Goal: Transaction & Acquisition: Purchase product/service

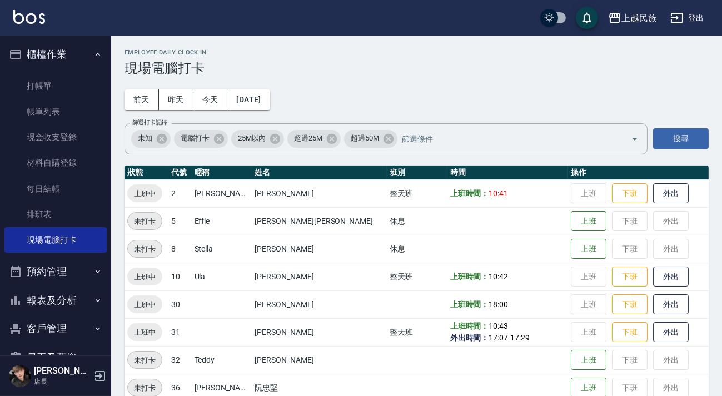
drag, startPoint x: 77, startPoint y: 83, endPoint x: 123, endPoint y: 87, distance: 46.3
click at [78, 84] on link "打帳單" at bounding box center [55, 86] width 102 height 26
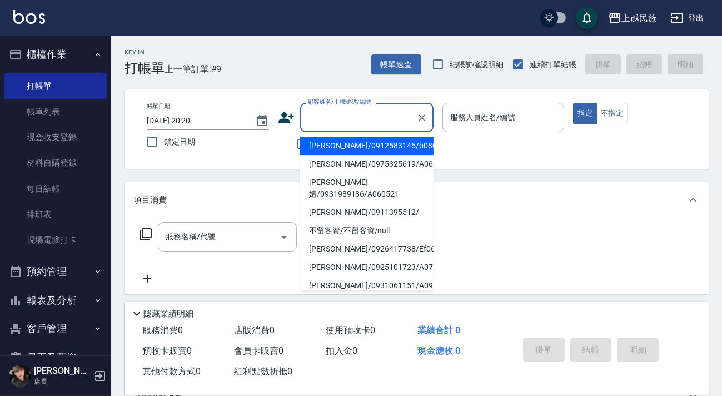
click at [348, 121] on input "顧客姓名/手機號碼/編號" at bounding box center [358, 117] width 107 height 19
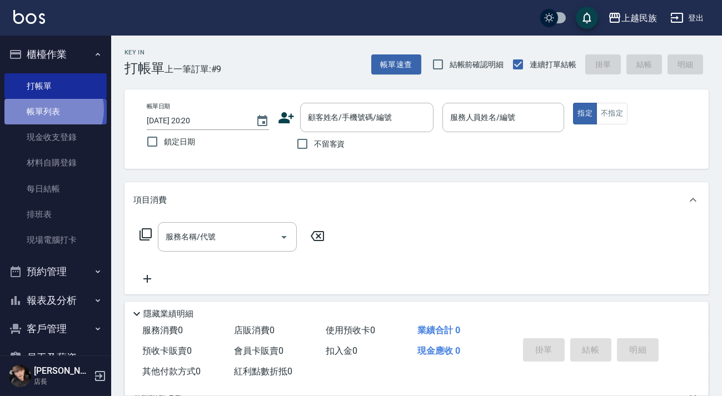
click at [49, 109] on link "帳單列表" at bounding box center [55, 112] width 102 height 26
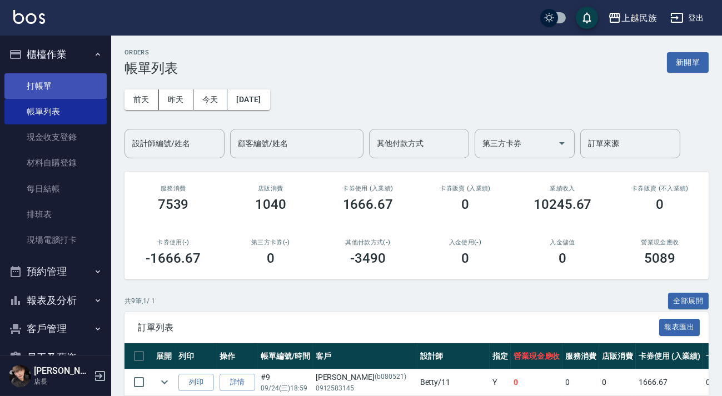
click at [66, 76] on link "打帳單" at bounding box center [55, 86] width 102 height 26
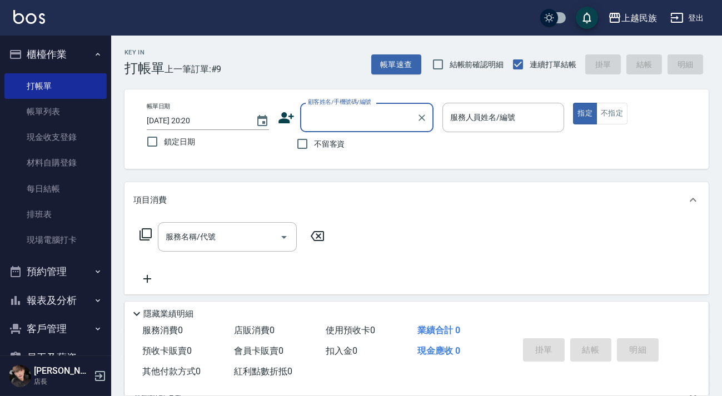
click at [338, 101] on label "顧客姓名/手機號碼/編號" at bounding box center [339, 102] width 63 height 8
click at [338, 108] on input "顧客姓名/手機號碼/編號" at bounding box center [358, 117] width 107 height 19
click at [311, 119] on input "顧客姓名/手機號碼/編號" at bounding box center [358, 117] width 107 height 19
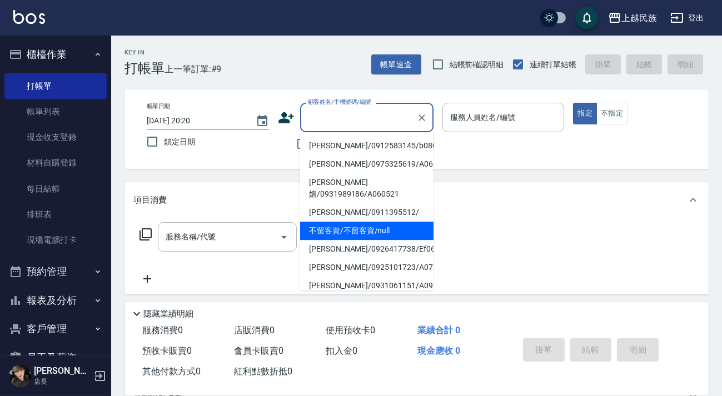
type input "不留客資/不留客資/null"
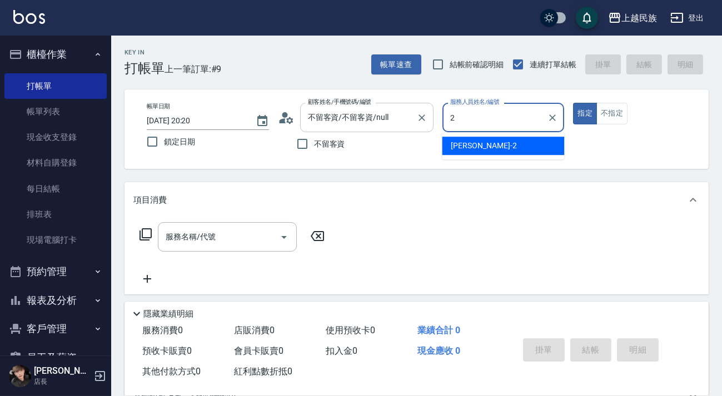
type input "[PERSON_NAME]-2"
type button "true"
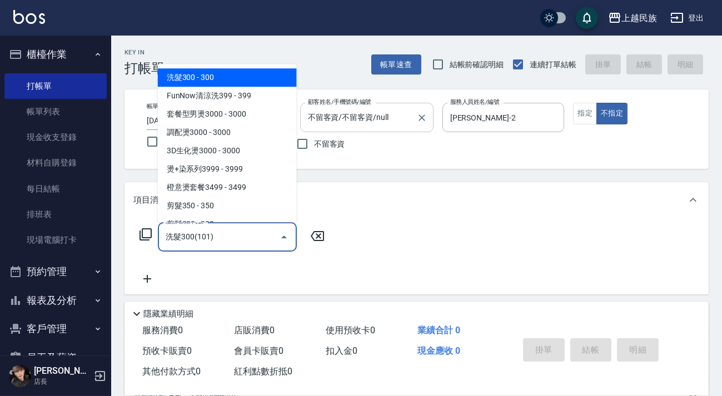
type input "洗髮300(101)"
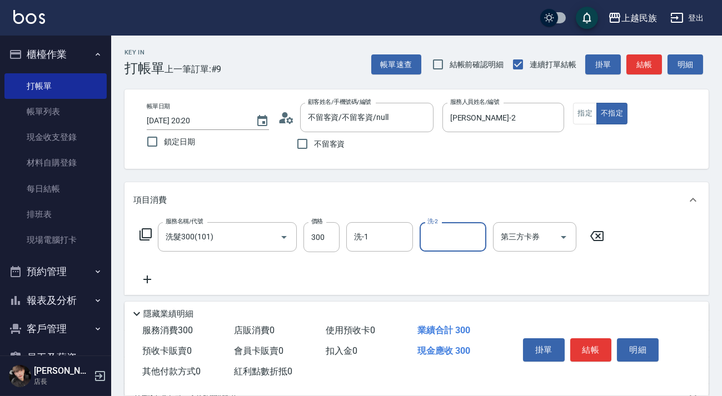
click at [361, 220] on div "服務名稱/代號 洗髮300(101) 服務名稱/代號 價格 300 價格 洗-1 洗-1 洗-2 洗-2 第三方卡券 第三方卡券" at bounding box center [416, 256] width 584 height 77
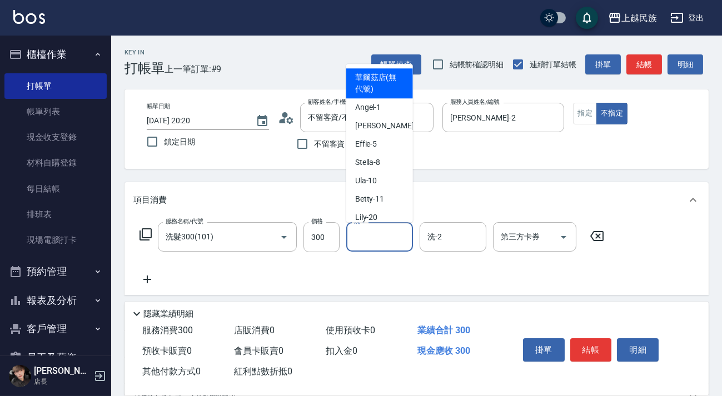
click at [366, 230] on div "洗-1 洗-1" at bounding box center [379, 236] width 67 height 29
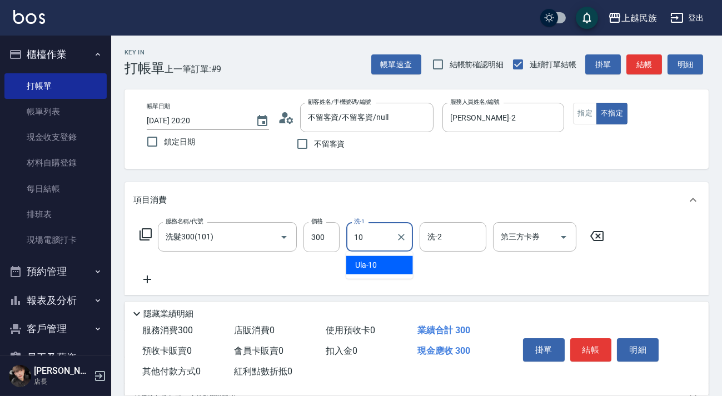
type input "Ula-10"
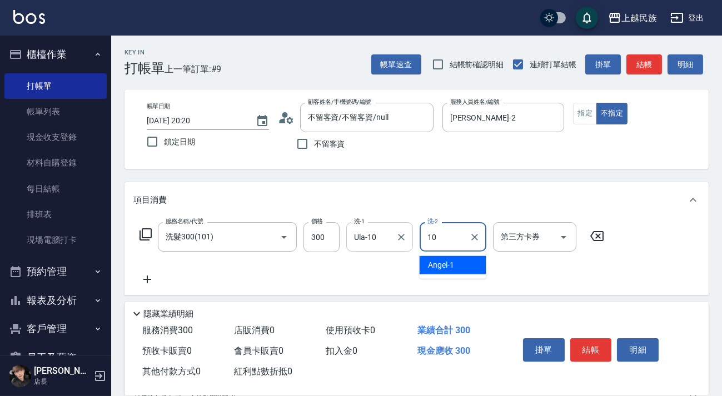
type input "Ula-10"
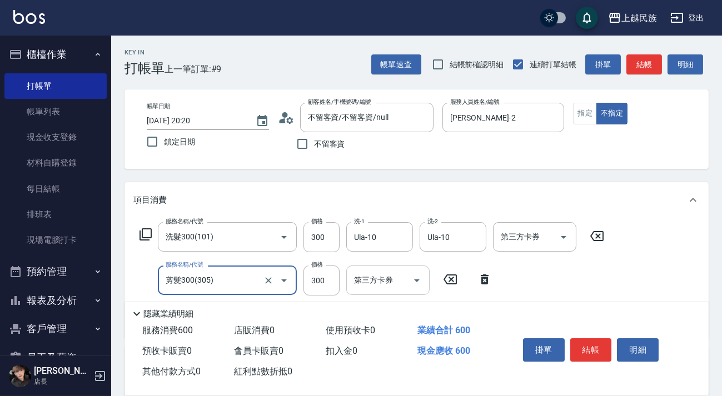
scroll to position [189, 0]
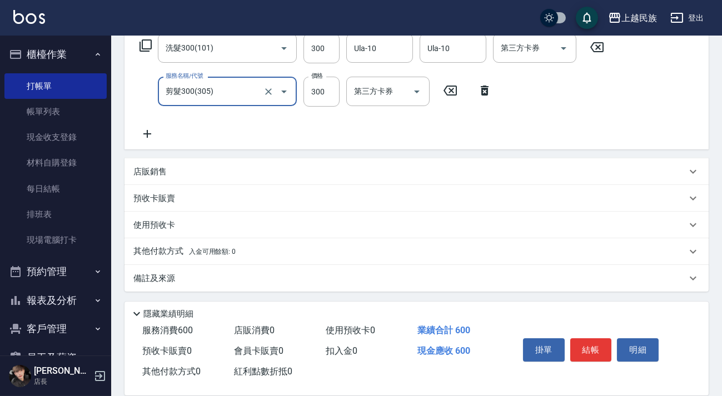
type input "剪髮300(305)"
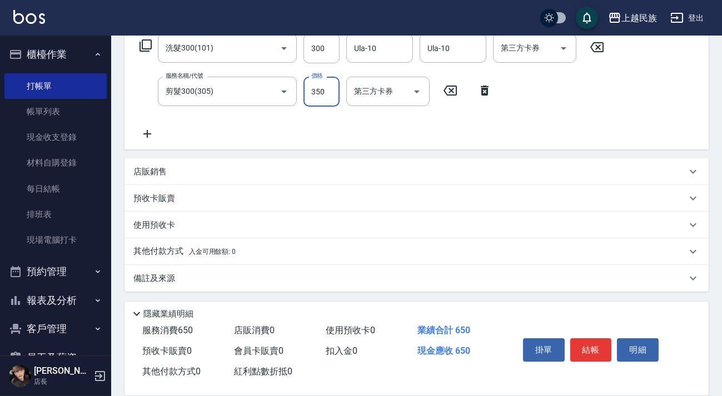
type input "350"
click at [218, 178] on div "店販銷售" at bounding box center [416, 171] width 584 height 27
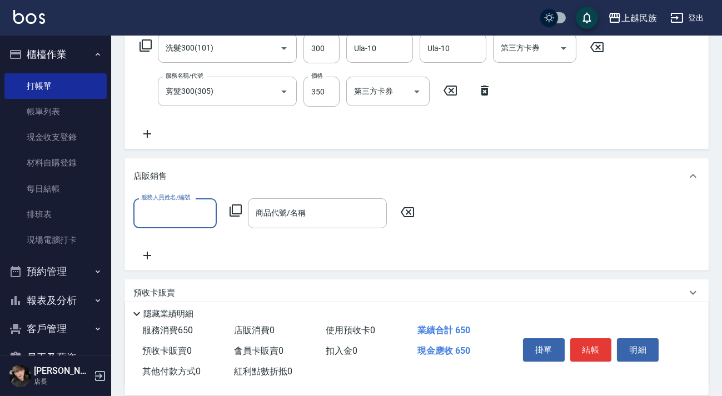
scroll to position [0, 0]
type input "Ula-10"
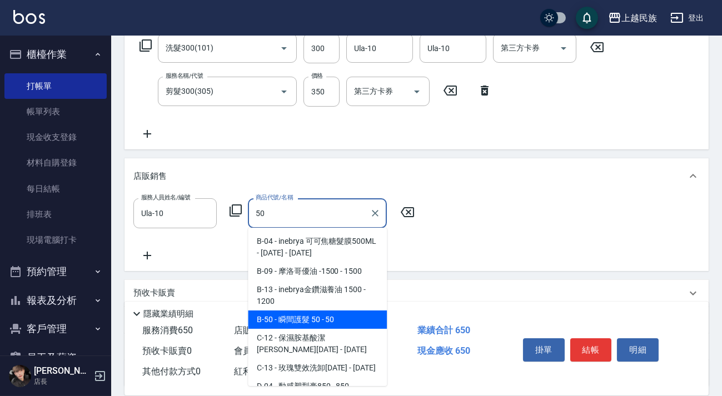
type input "瞬間護髮 50"
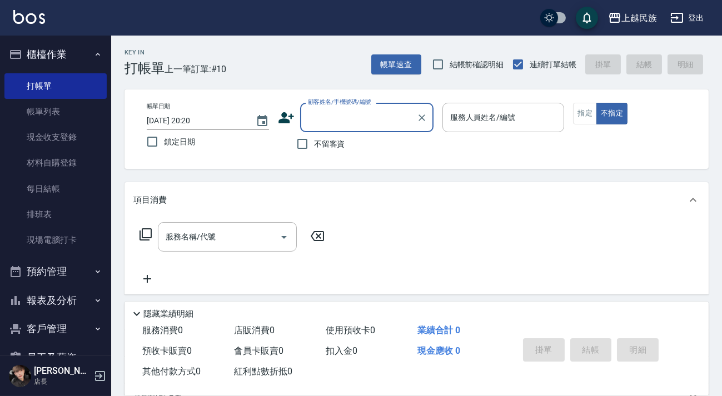
type input "5"
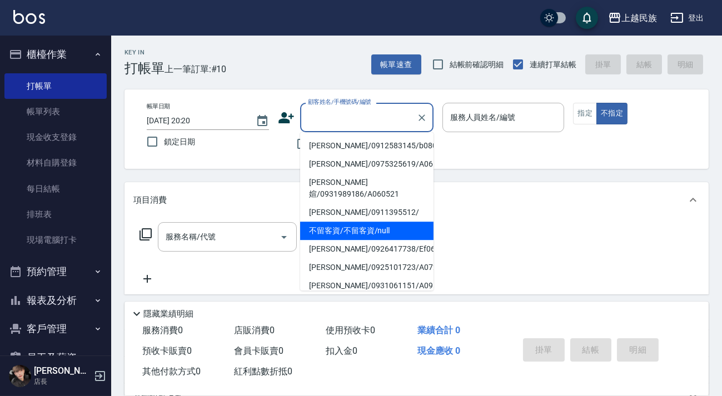
type input "不留客資/不留客資/null"
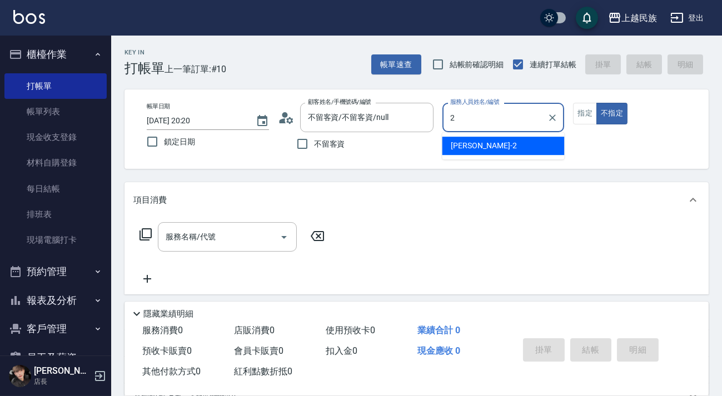
type input "[PERSON_NAME]-2"
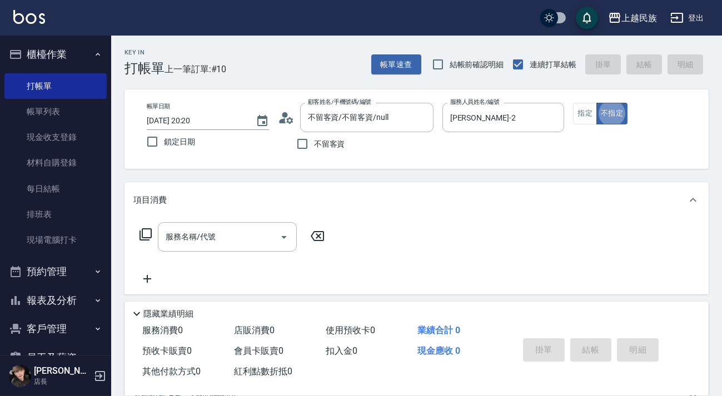
type button "false"
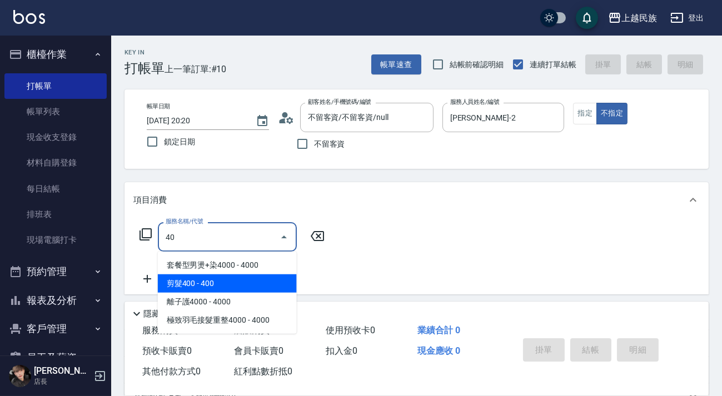
type input "剪髮400(303)"
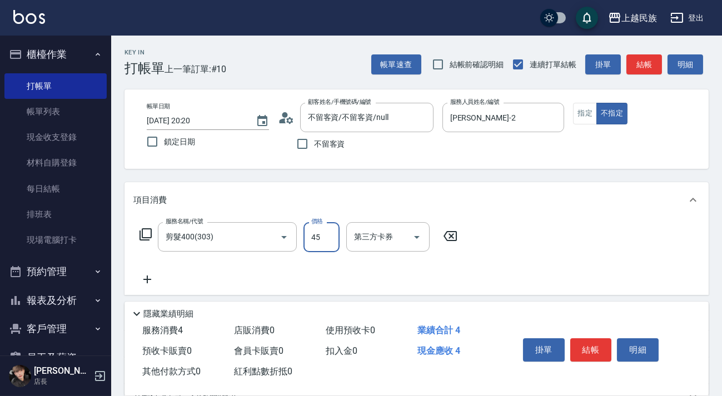
type input "450"
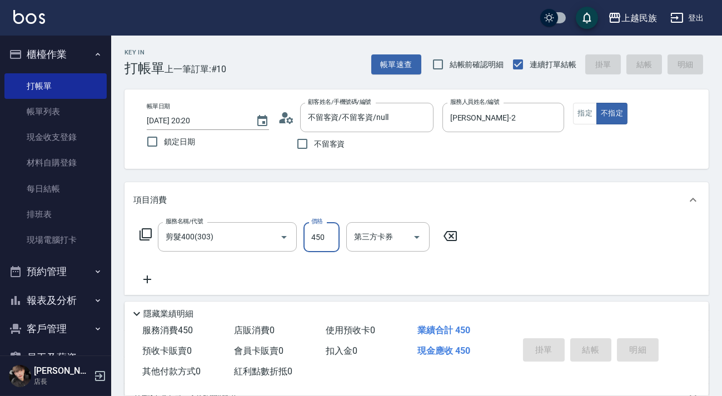
type input "[DATE] 20:21"
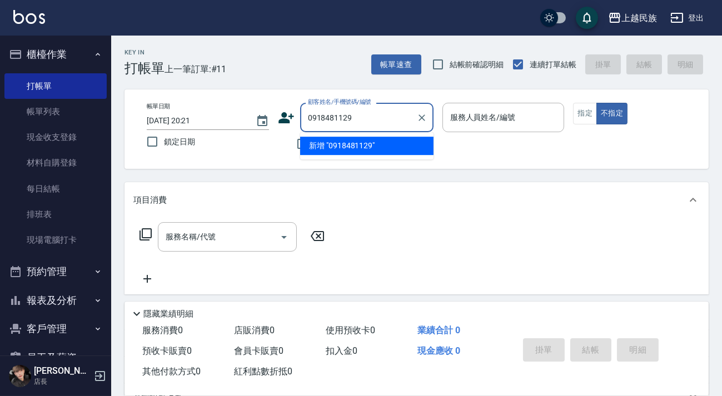
type input "0918481129"
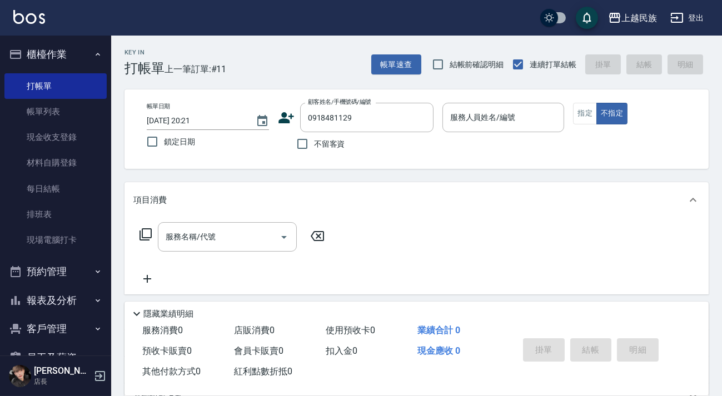
click at [290, 117] on icon at bounding box center [286, 117] width 17 height 17
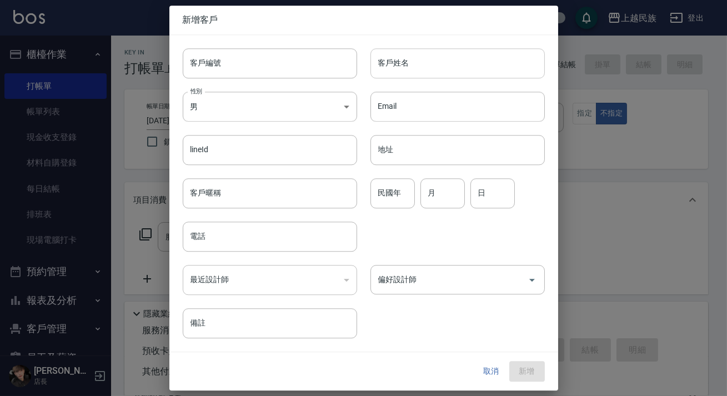
type input "0918481129"
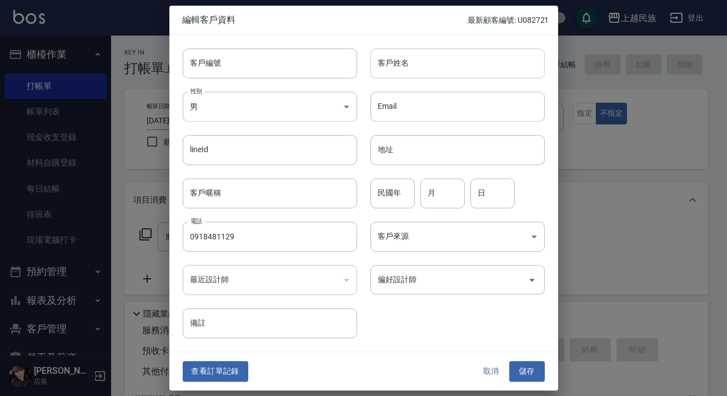
click at [465, 72] on input "客戶姓名" at bounding box center [458, 63] width 175 height 30
type input "高先生"
click at [525, 367] on button "儲存" at bounding box center [528, 372] width 36 height 21
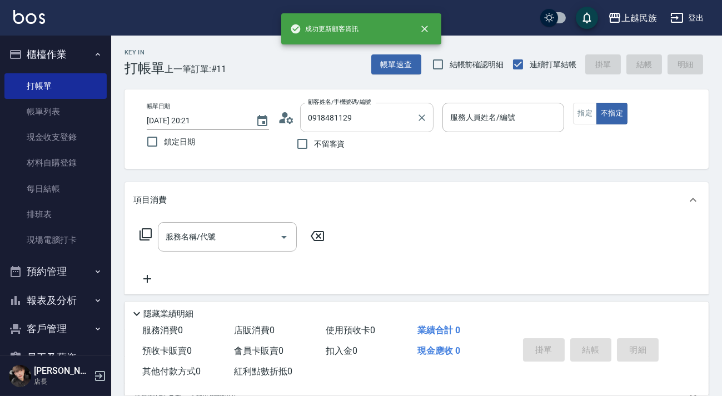
click at [395, 120] on input "0918481129" at bounding box center [358, 117] width 107 height 19
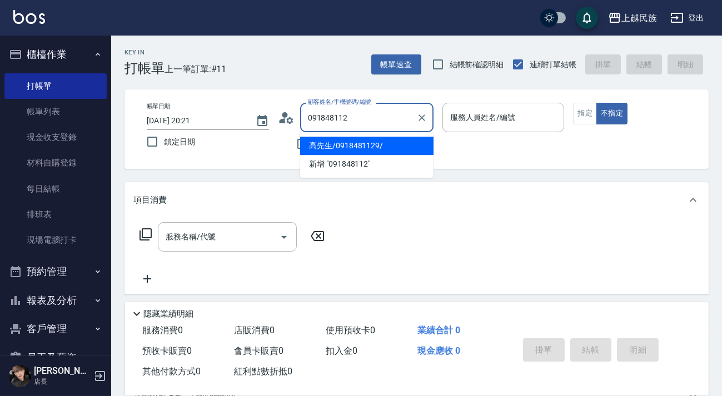
type input "高先生/0918481129/"
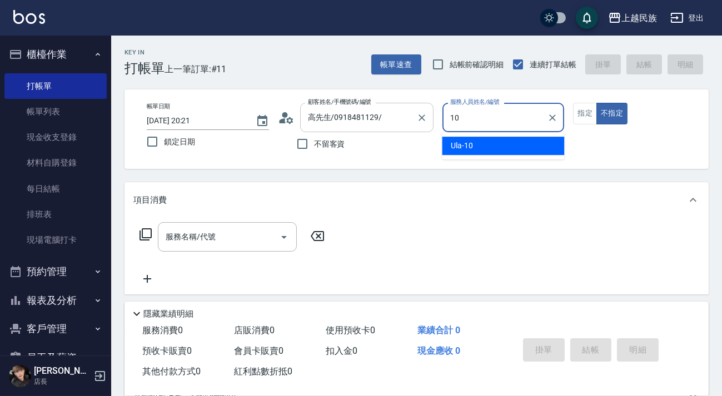
type input "Ula-10"
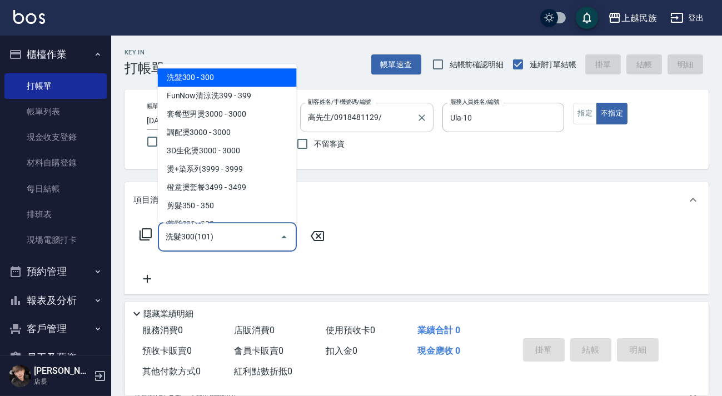
type input "洗髮300(101)"
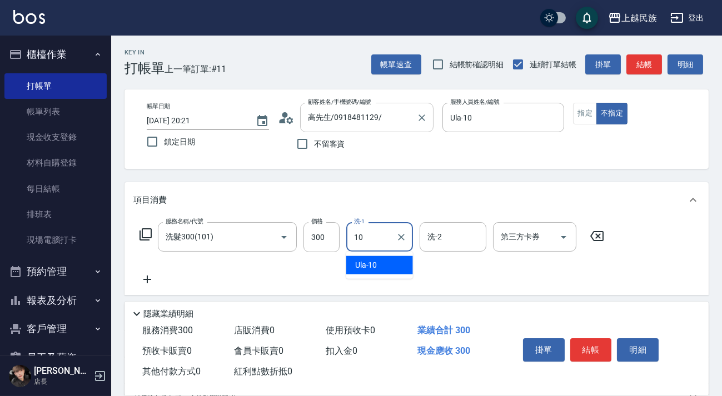
type input "Ula-10"
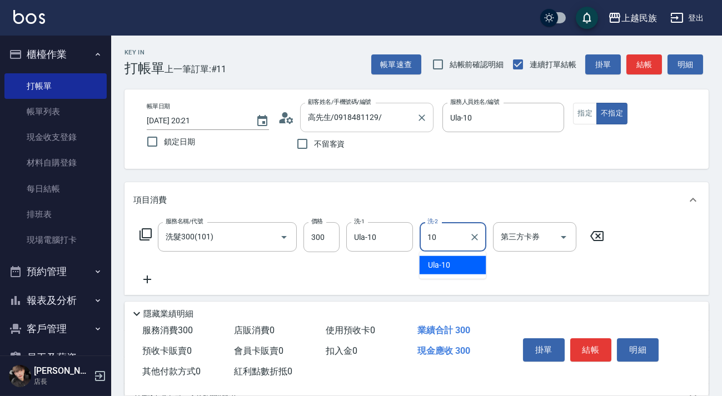
type input "Ula-10"
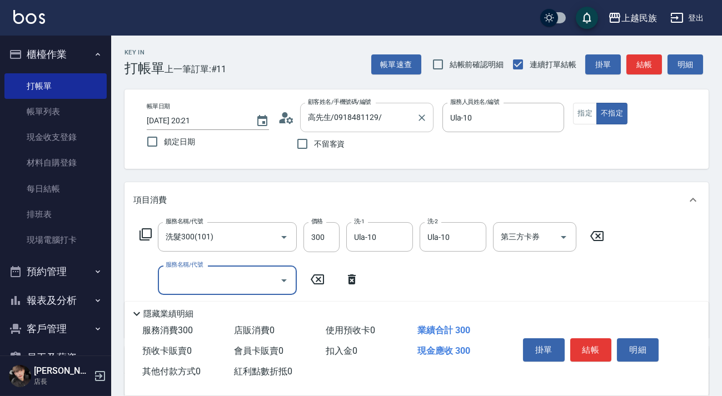
type input "1"
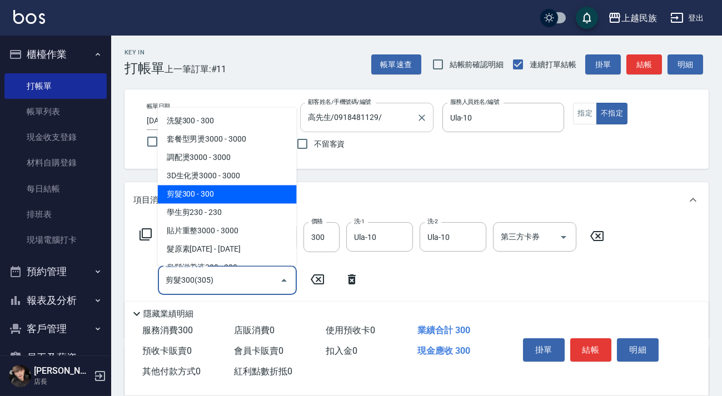
type input "剪髮300(305)"
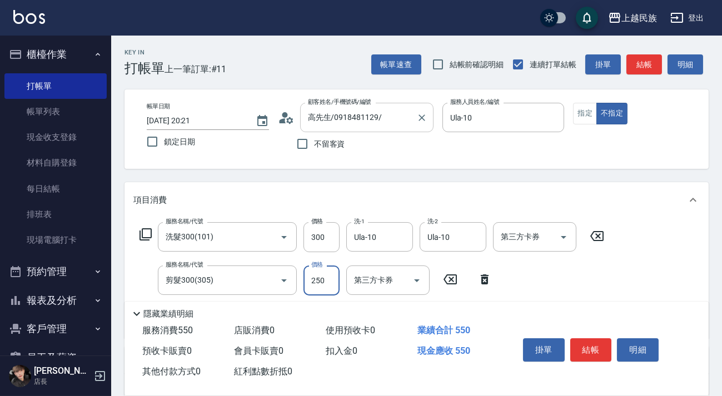
type input "250"
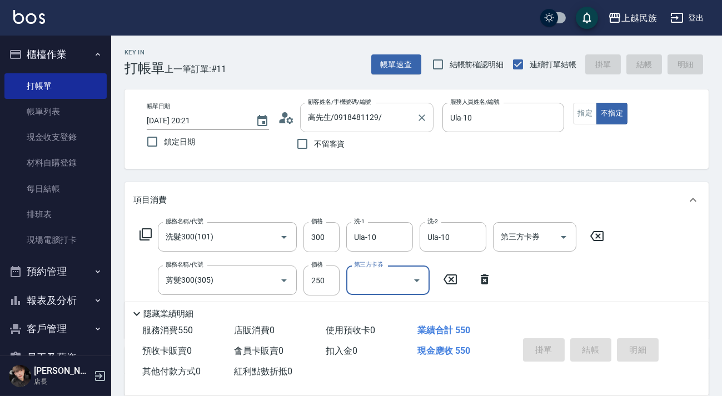
type input "[DATE] 20:22"
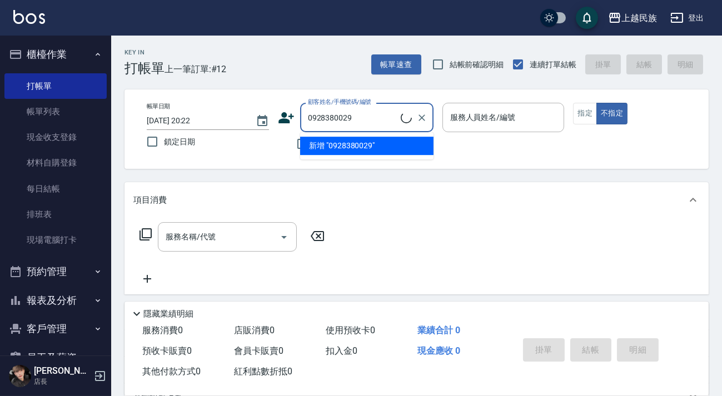
click at [321, 149] on li "新增 "0928380029"" at bounding box center [366, 146] width 133 height 18
type input "0928380029"
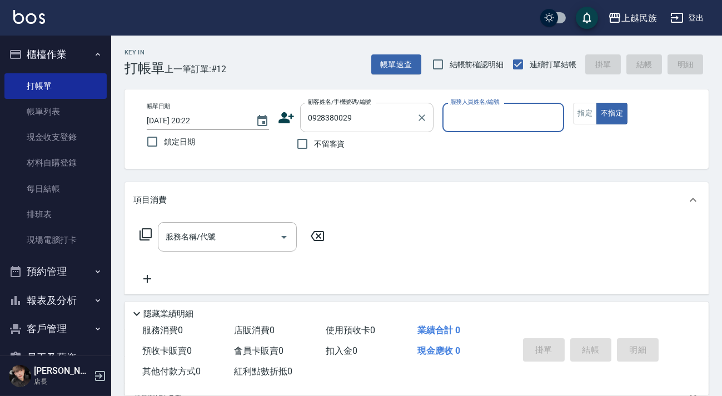
click at [372, 124] on input "0928380029" at bounding box center [358, 117] width 107 height 19
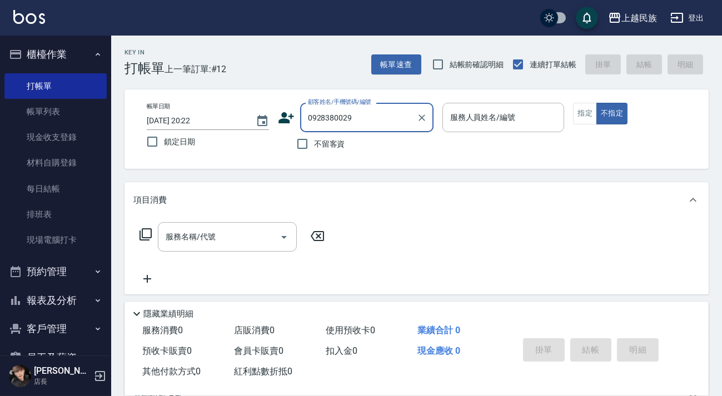
click at [287, 117] on icon at bounding box center [286, 117] width 17 height 17
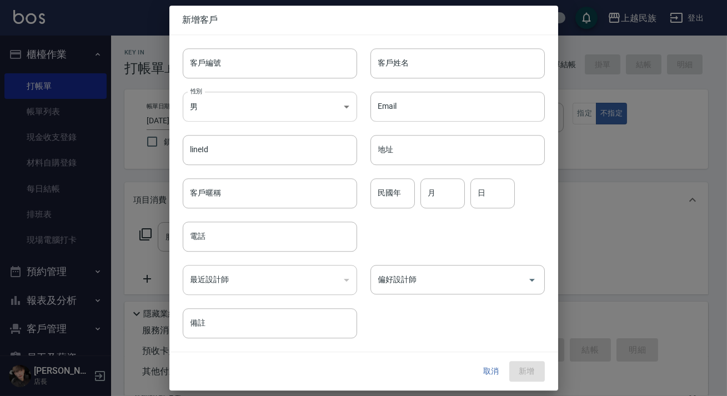
type input "0928380029"
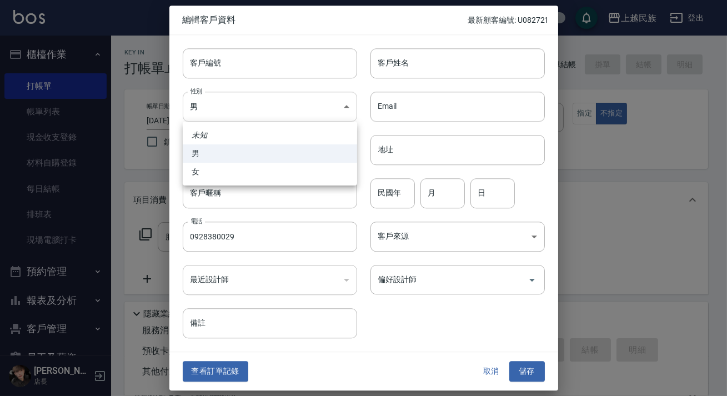
click at [317, 104] on body "上越民族 登出 櫃檯作業 打帳單 帳單列表 現金收支登錄 材料自購登錄 每日結帳 排班表 現場電腦打卡 預約管理 預約管理 單日預約紀錄 單週預約紀錄 報表及…" at bounding box center [363, 270] width 727 height 541
click at [251, 161] on li "男" at bounding box center [270, 153] width 175 height 18
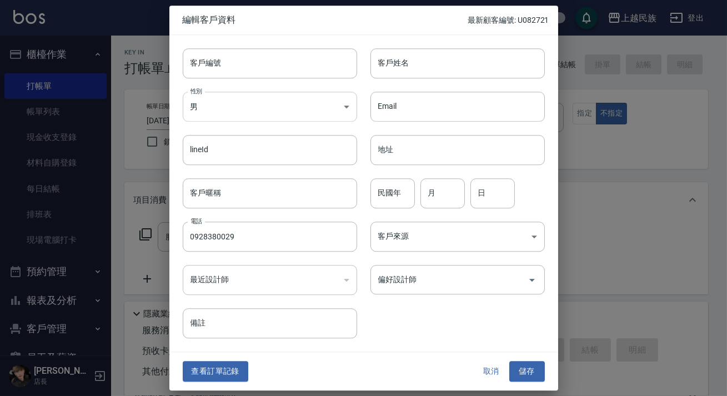
click at [282, 118] on body "上越民族 登出 櫃檯作業 打帳單 帳單列表 現金收支登錄 材料自購登錄 每日結帳 排班表 現場電腦打卡 預約管理 預約管理 單日預約紀錄 單週預約紀錄 報表及…" at bounding box center [363, 270] width 727 height 541
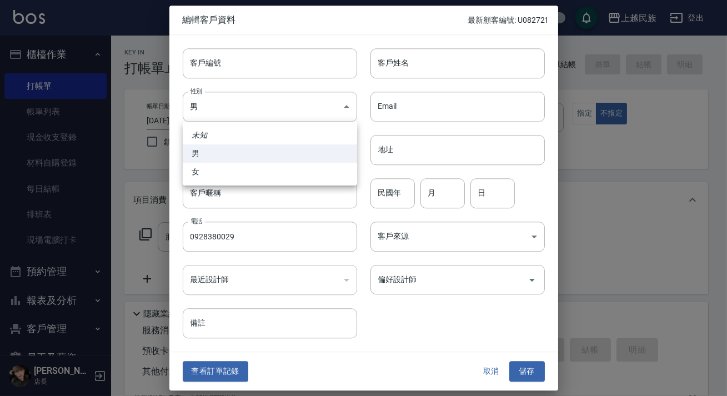
click at [285, 113] on div at bounding box center [363, 198] width 727 height 396
click at [279, 101] on body "上越民族 登出 櫃檯作業 打帳單 帳單列表 現金收支登錄 材料自購登錄 每日結帳 排班表 現場電腦打卡 預約管理 預約管理 單日預約紀錄 單週預約紀錄 報表及…" at bounding box center [363, 270] width 727 height 541
drag, startPoint x: 267, startPoint y: 176, endPoint x: 435, endPoint y: 75, distance: 196.2
click at [268, 176] on li "女" at bounding box center [270, 172] width 175 height 18
type input "[DEMOGRAPHIC_DATA]"
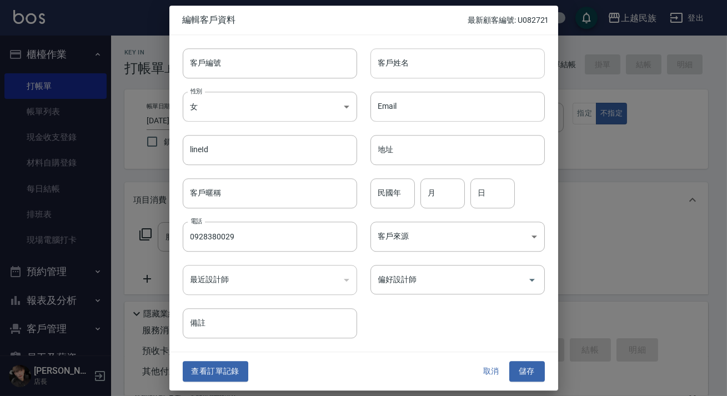
click at [450, 71] on input "客戶姓名" at bounding box center [458, 63] width 175 height 30
type input "[PERSON_NAME]"
click at [476, 241] on body "上越民族 登出 櫃檯作業 打帳單 帳單列表 現金收支登錄 材料自購登錄 每日結帳 排班表 現場電腦打卡 預約管理 預約管理 單日預約紀錄 單週預約紀錄 報表及…" at bounding box center [363, 270] width 727 height 541
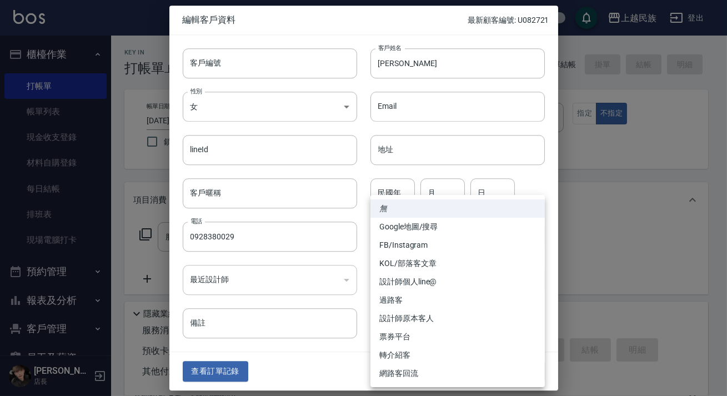
click at [503, 172] on div at bounding box center [363, 198] width 727 height 396
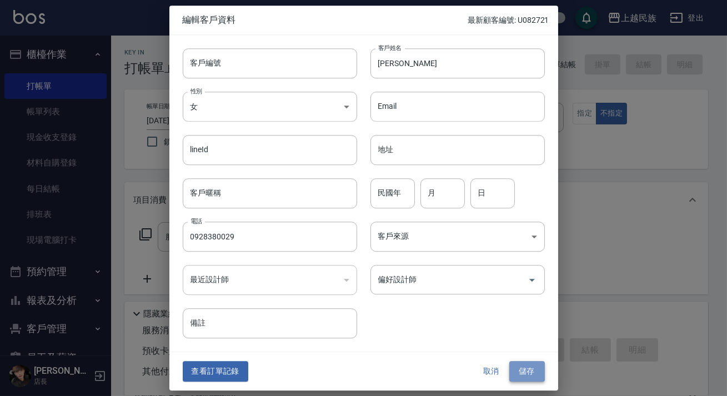
click at [526, 368] on button "儲存" at bounding box center [528, 372] width 36 height 21
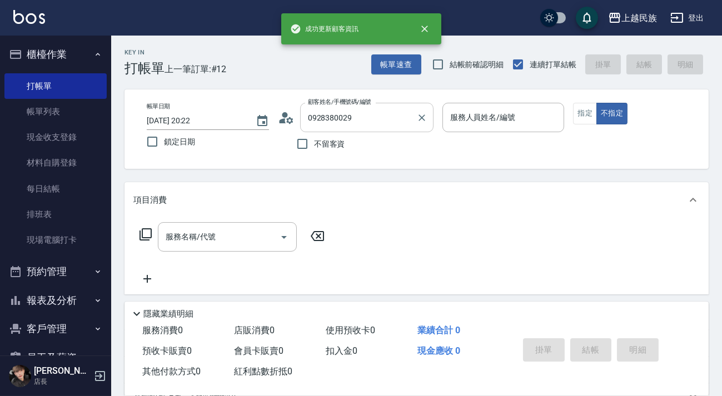
click at [378, 108] on input "0928380029" at bounding box center [358, 117] width 107 height 19
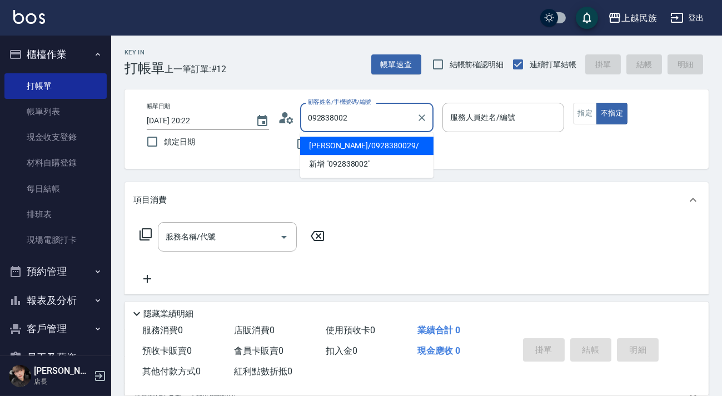
click at [388, 149] on li "[PERSON_NAME]/0928380029/" at bounding box center [366, 146] width 133 height 18
type input "[PERSON_NAME]/0928380029/"
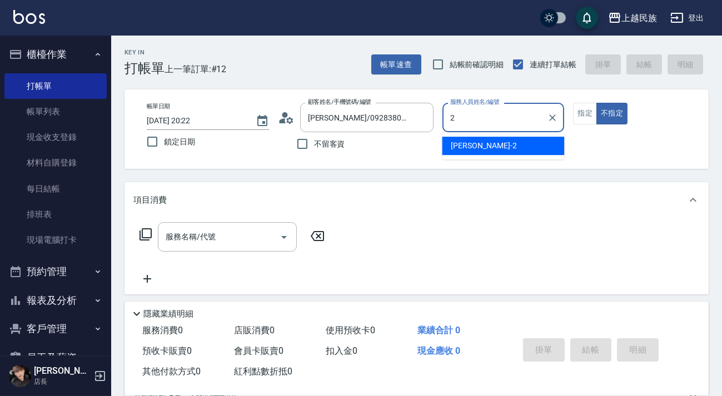
type input "[PERSON_NAME]-2"
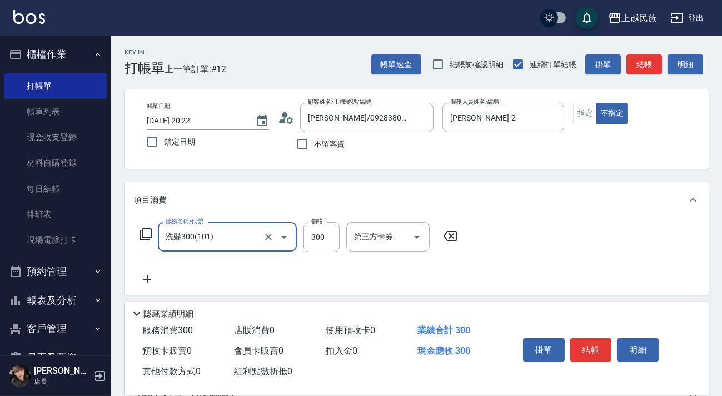
type input "洗髮300(101)"
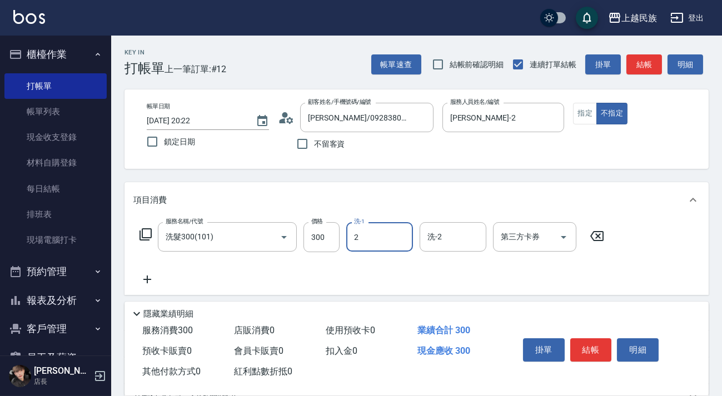
type input "[PERSON_NAME]-2"
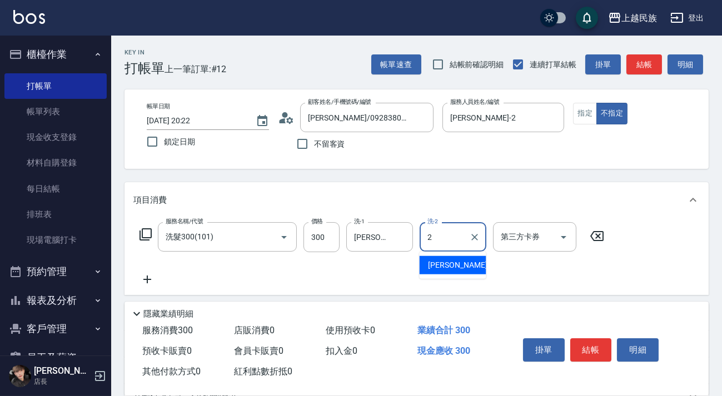
type input "[PERSON_NAME]-2"
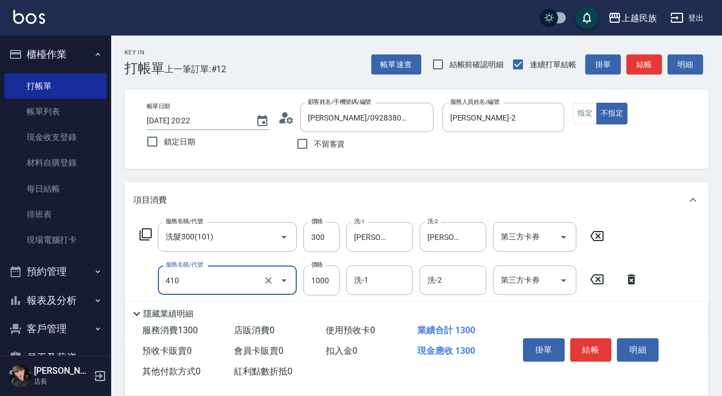
type input "補染(410)"
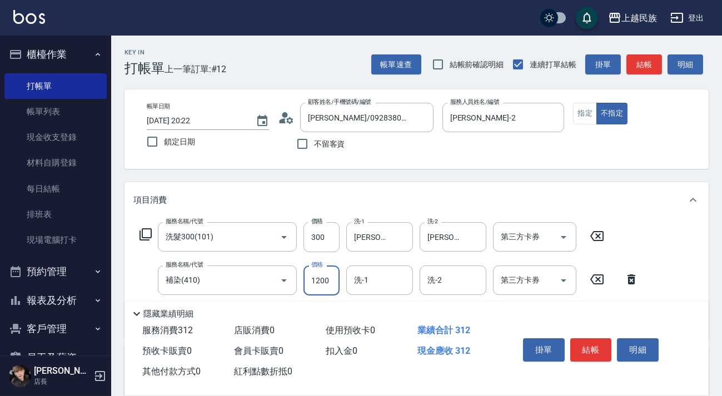
type input "1200"
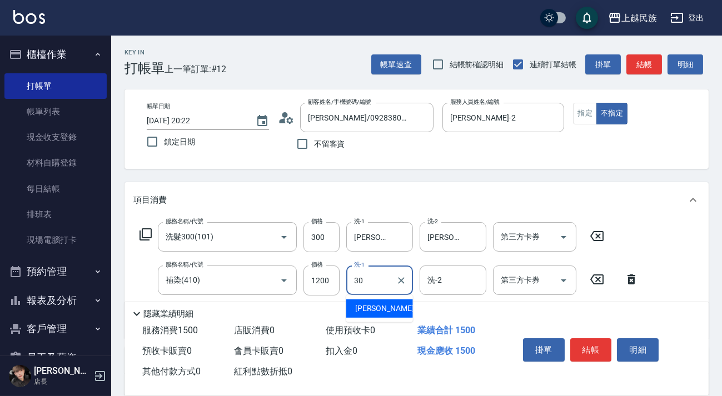
type input "[PERSON_NAME]-30"
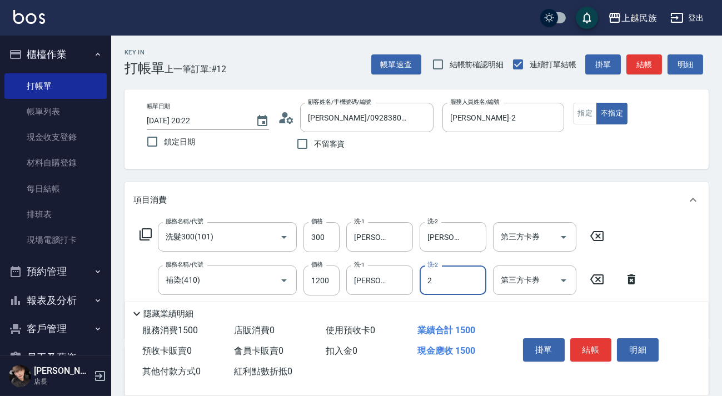
type input "[PERSON_NAME]-2"
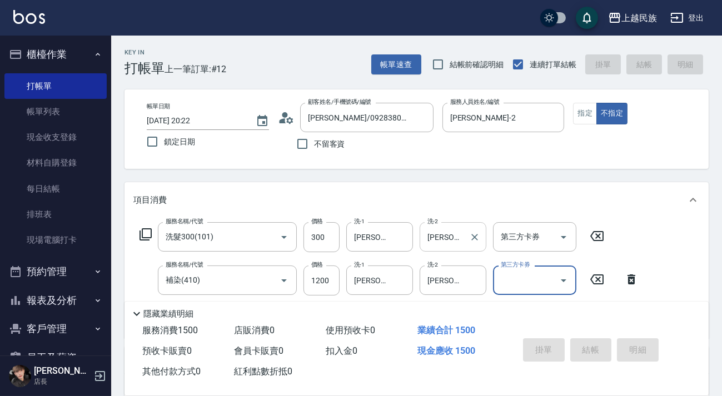
type input "[DATE] 20:43"
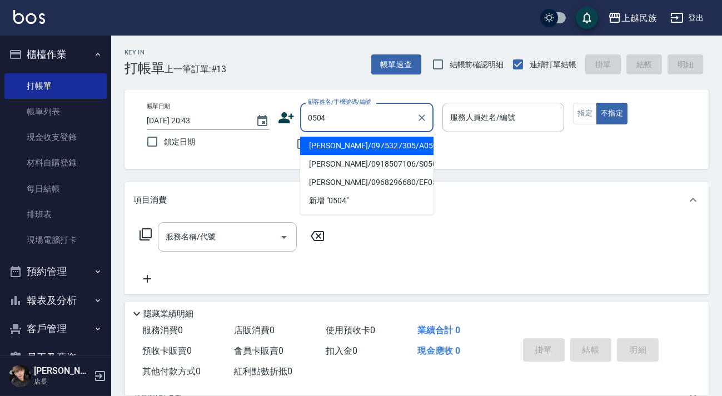
click at [400, 148] on li "[PERSON_NAME]/0975327305/A050421" at bounding box center [366, 146] width 133 height 18
type input "[PERSON_NAME]/0975327305/A050421"
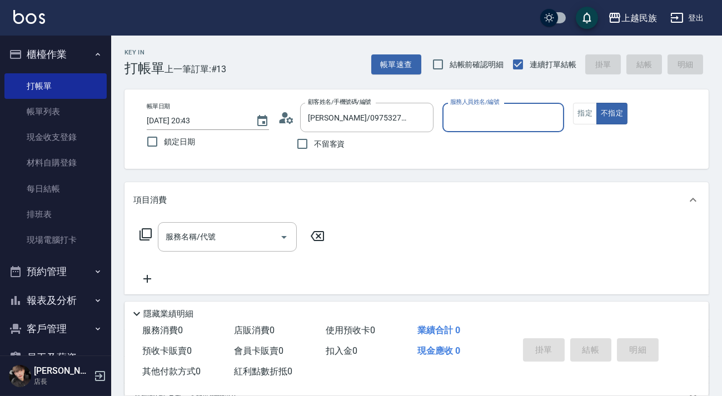
scroll to position [144, 0]
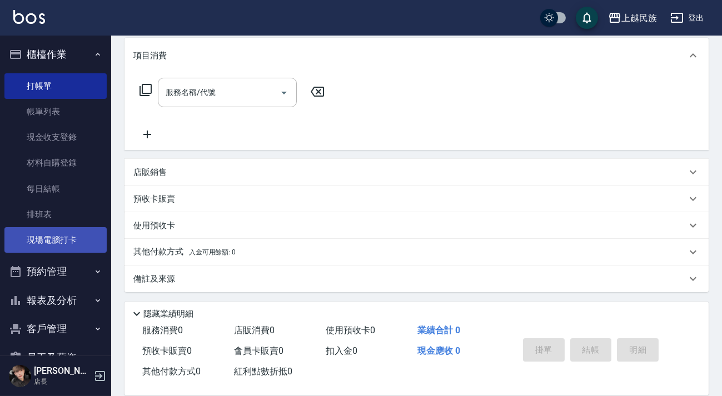
click at [61, 242] on link "現場電腦打卡" at bounding box center [55, 240] width 102 height 26
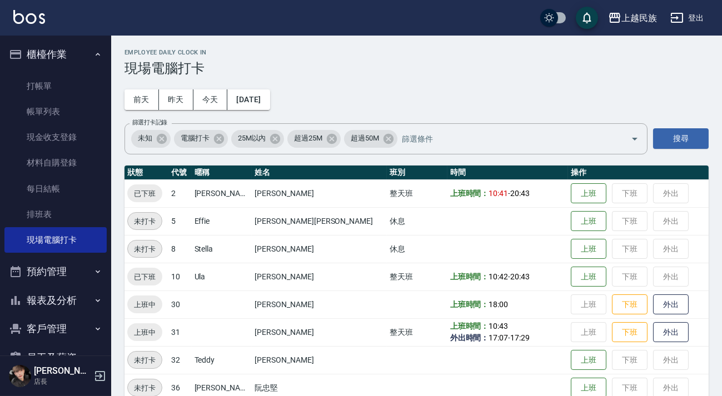
scroll to position [19, 0]
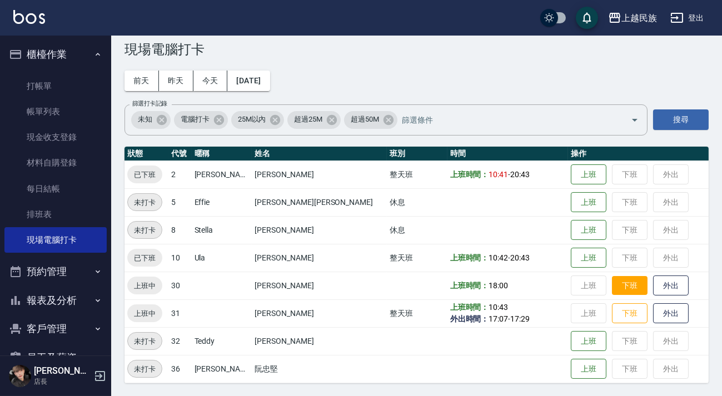
click at [612, 286] on button "下班" at bounding box center [630, 285] width 36 height 19
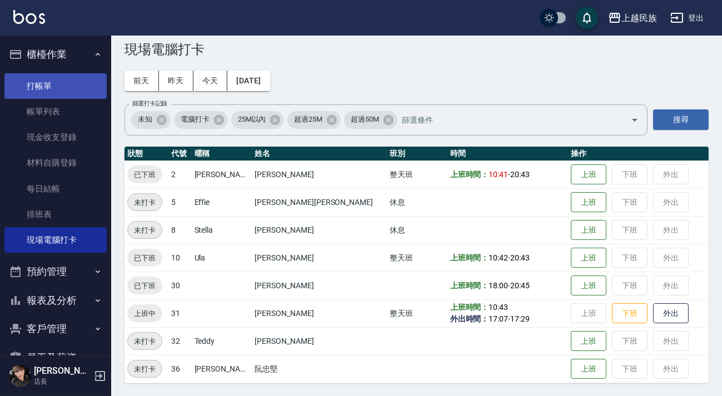
click at [72, 90] on link "打帳單" at bounding box center [55, 86] width 102 height 26
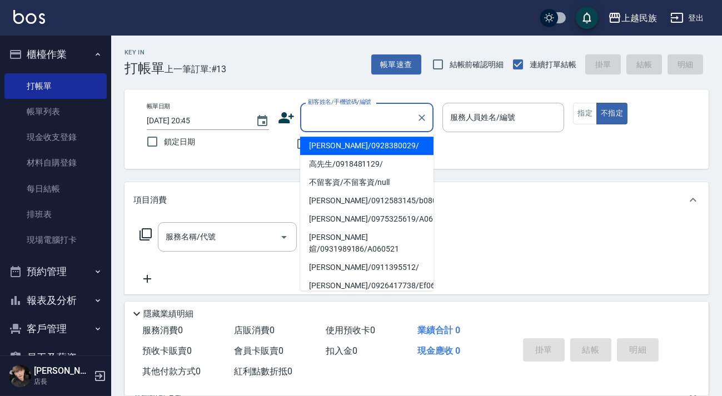
click at [363, 124] on input "顧客姓名/手機號碼/編號" at bounding box center [358, 117] width 107 height 19
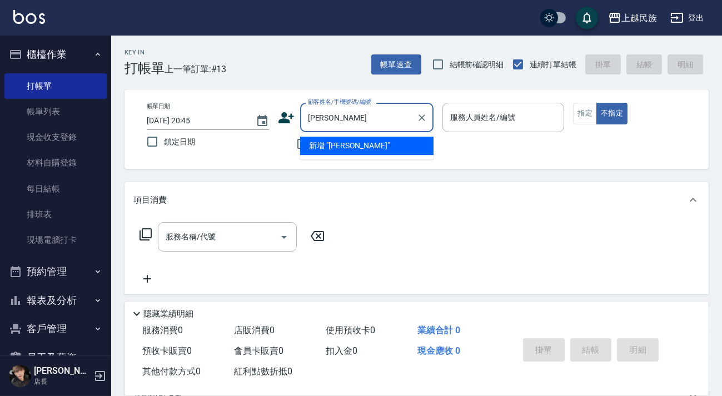
type input "劉"
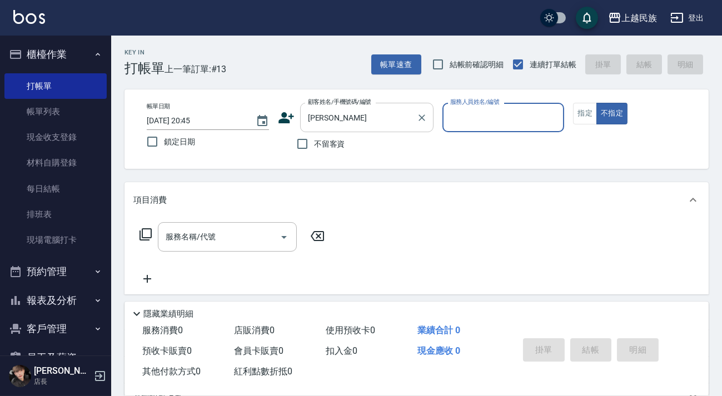
click at [348, 119] on input "[PERSON_NAME]" at bounding box center [358, 117] width 107 height 19
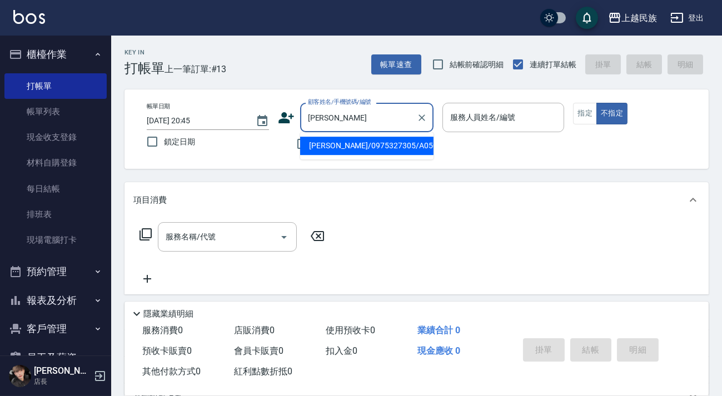
click at [330, 148] on li "[PERSON_NAME]/0975327305/A050421" at bounding box center [366, 146] width 133 height 18
type input "[PERSON_NAME]/0975327305/A050421"
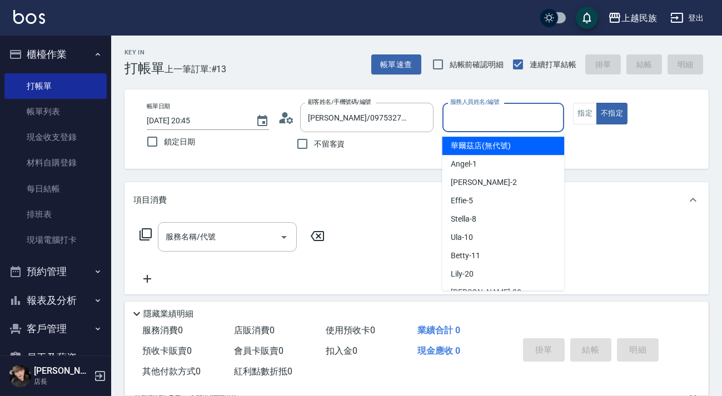
click at [485, 116] on input "服務人員姓名/編號" at bounding box center [503, 117] width 112 height 19
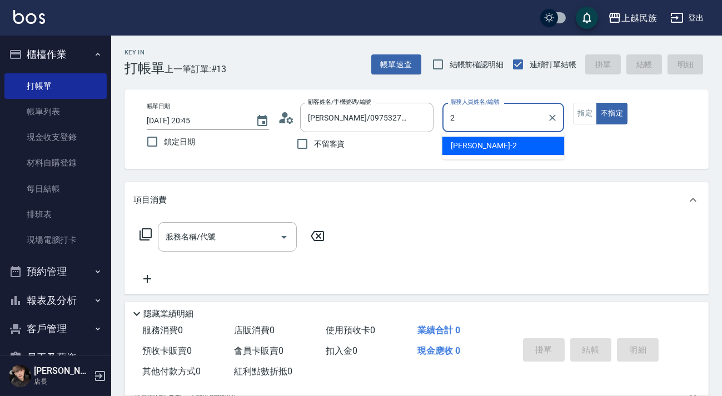
type input "[PERSON_NAME]-2"
type button "false"
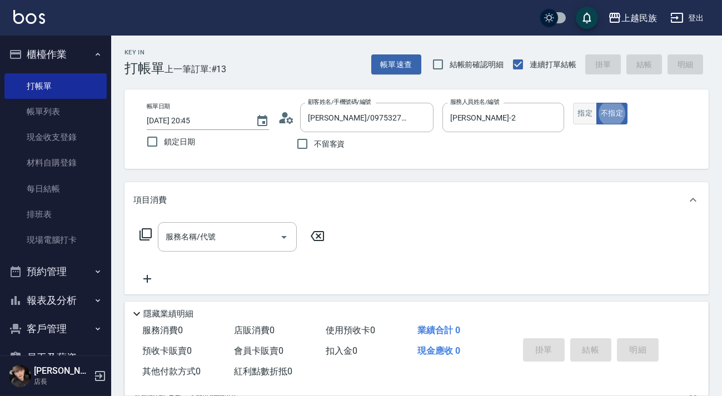
click at [587, 111] on button "指定" at bounding box center [585, 114] width 24 height 22
click at [263, 242] on input "服務名稱/代號" at bounding box center [219, 236] width 112 height 19
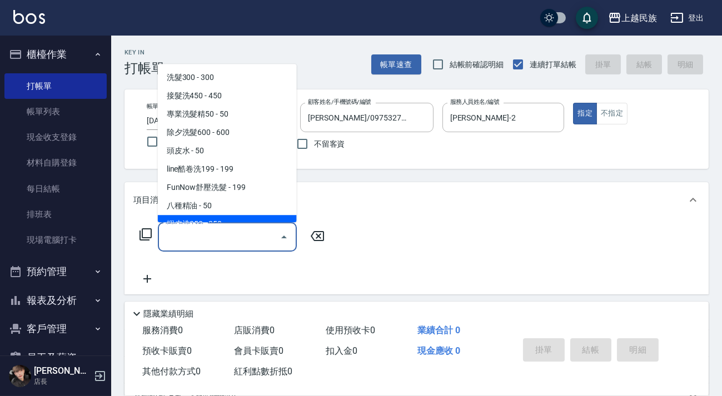
click at [144, 239] on icon at bounding box center [145, 234] width 13 height 13
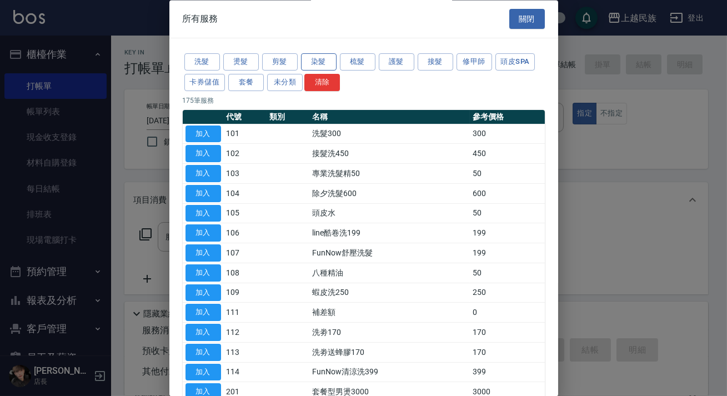
click at [323, 61] on button "染髮" at bounding box center [319, 62] width 36 height 17
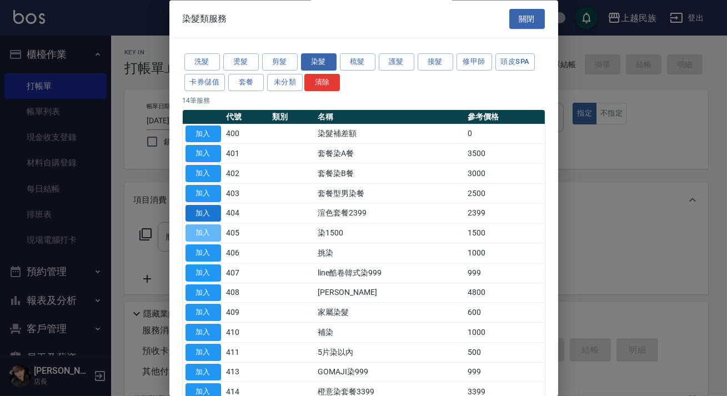
click at [188, 223] on td "加入" at bounding box center [203, 233] width 41 height 20
click at [196, 235] on button "加入" at bounding box center [204, 233] width 36 height 17
type input "染1500(405)"
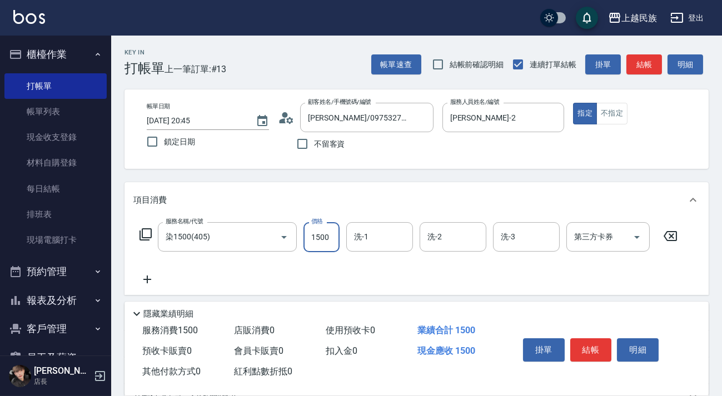
click at [327, 243] on input "1500" at bounding box center [321, 237] width 36 height 30
click at [396, 226] on div "洗-1" at bounding box center [379, 236] width 67 height 29
type input "2300"
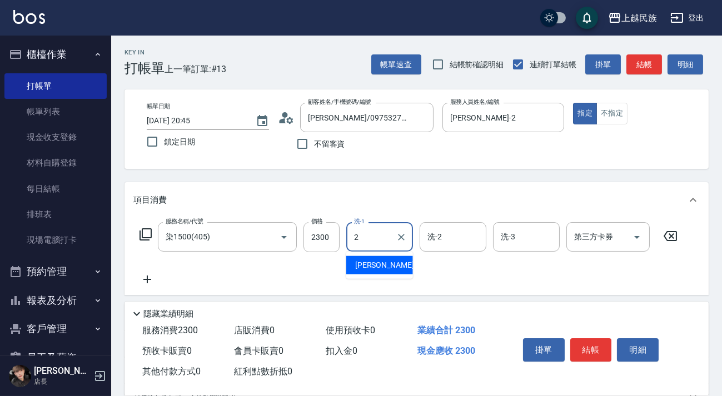
type input "[PERSON_NAME]-2"
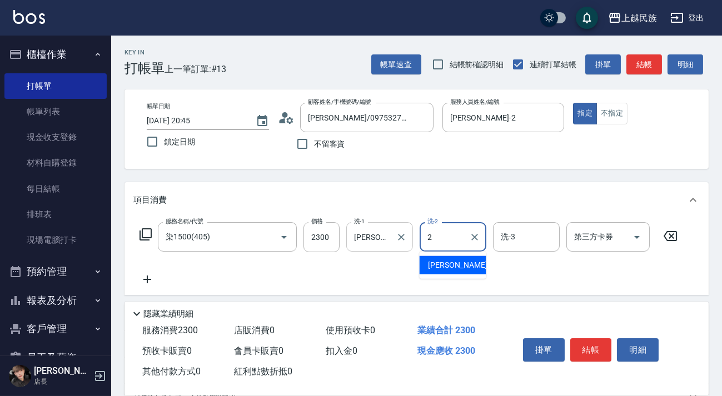
type input "[PERSON_NAME]-2"
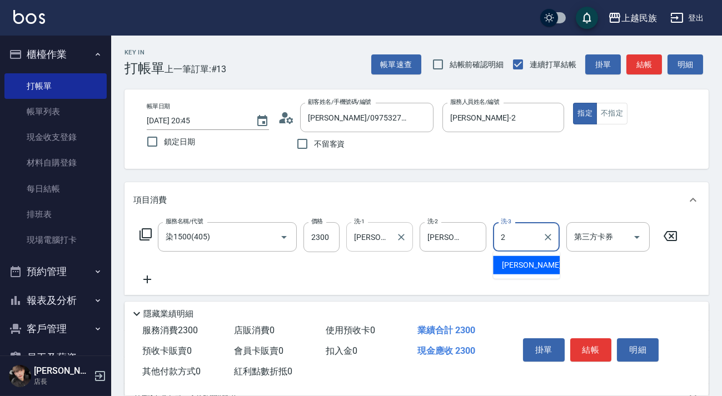
type input "[PERSON_NAME]-2"
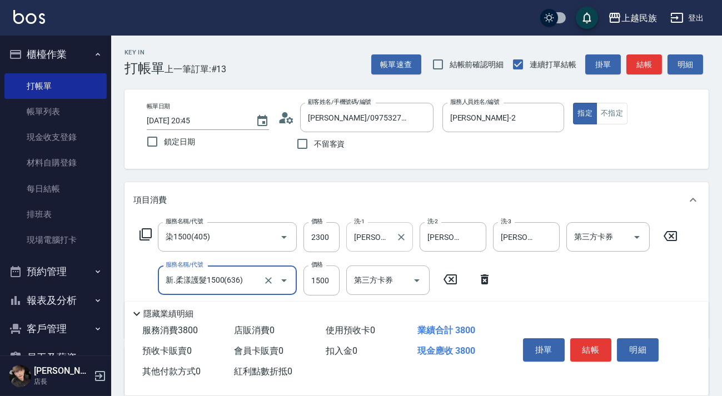
type input "新.柔漾護髮1500(636)"
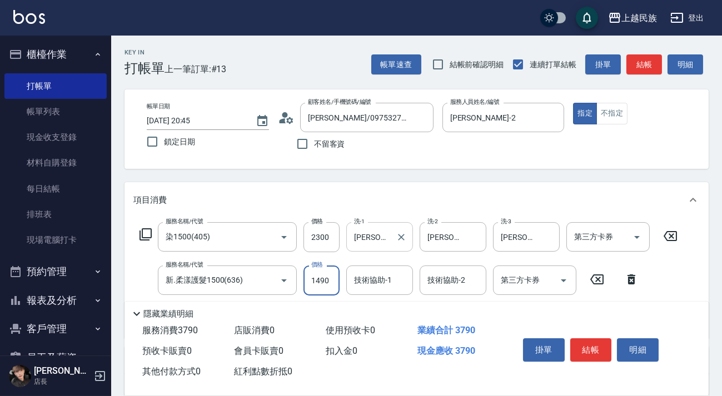
type input "1490"
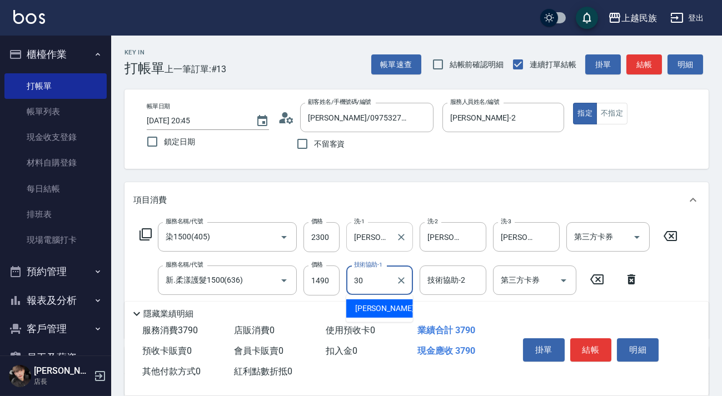
type input "[PERSON_NAME]-30"
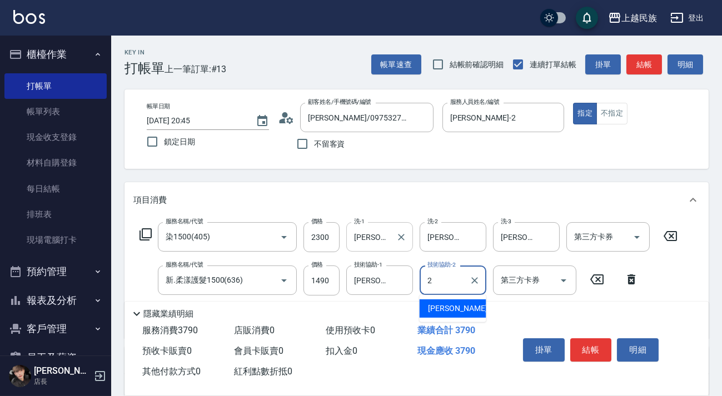
type input "[PERSON_NAME]-2"
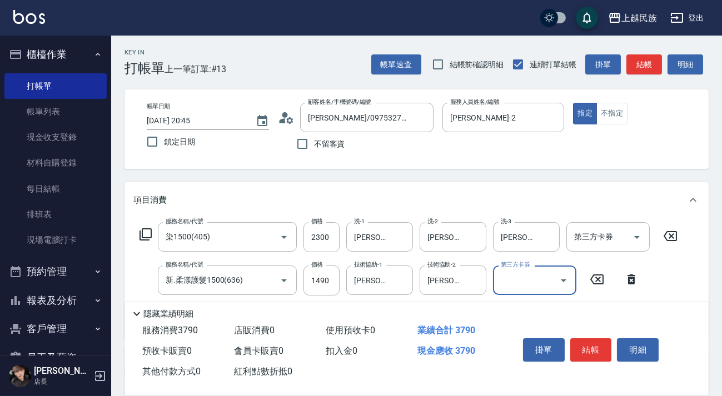
scroll to position [151, 0]
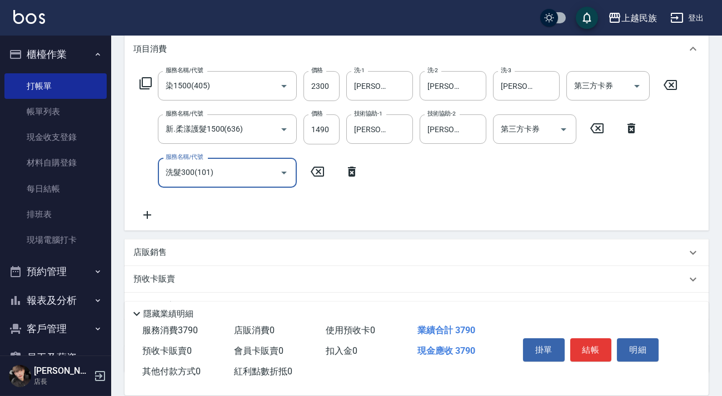
type input "洗髮300(101)"
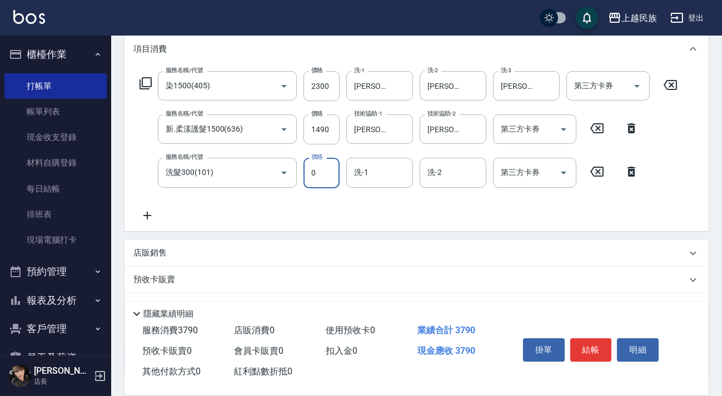
type input "0"
click at [636, 165] on icon at bounding box center [631, 171] width 28 height 13
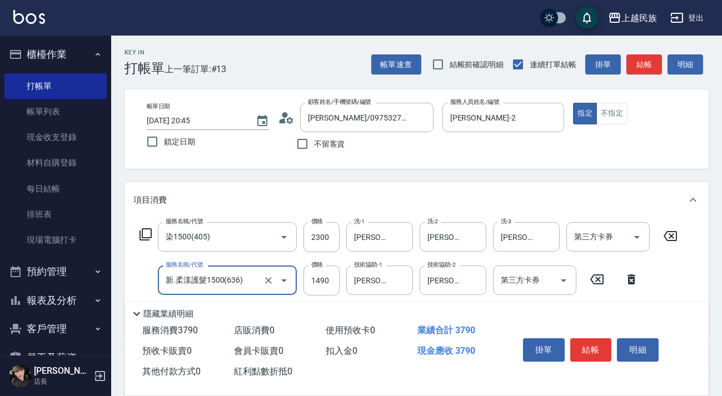
scroll to position [189, 0]
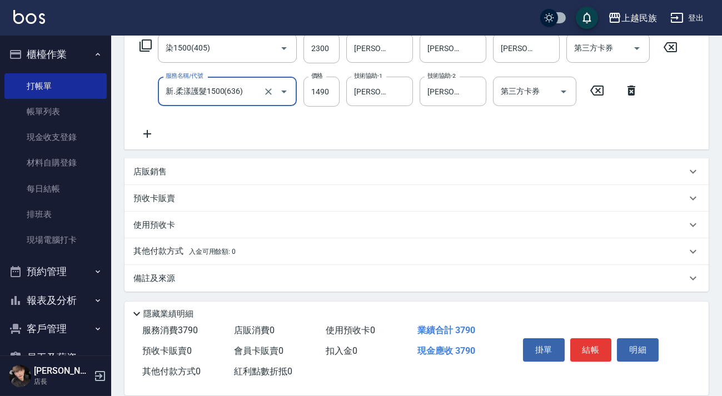
click at [260, 242] on div "其他付款方式 入金可用餘額: 0" at bounding box center [416, 251] width 584 height 27
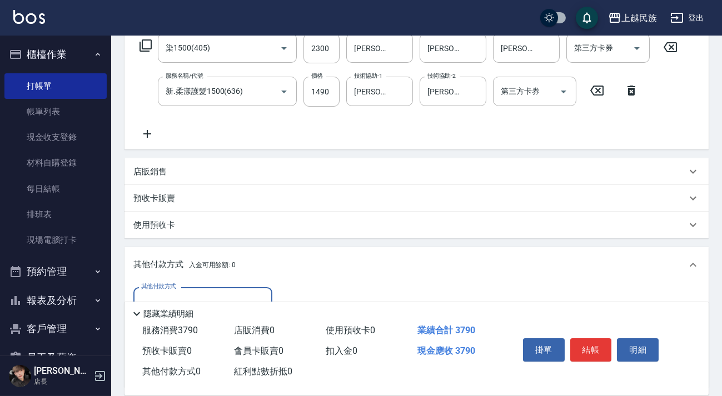
scroll to position [320, 0]
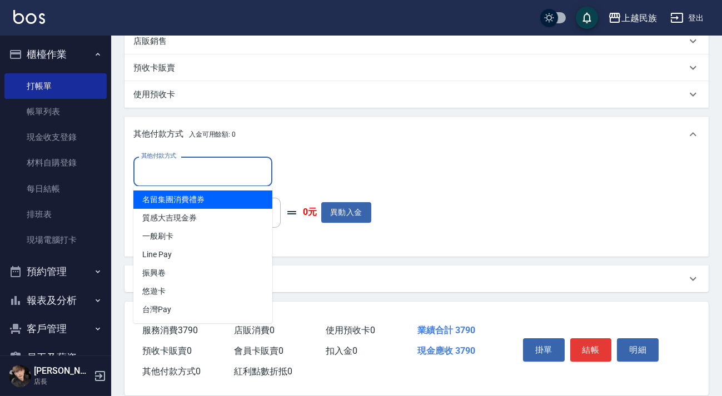
click at [237, 178] on input "其他付款方式" at bounding box center [202, 171] width 129 height 19
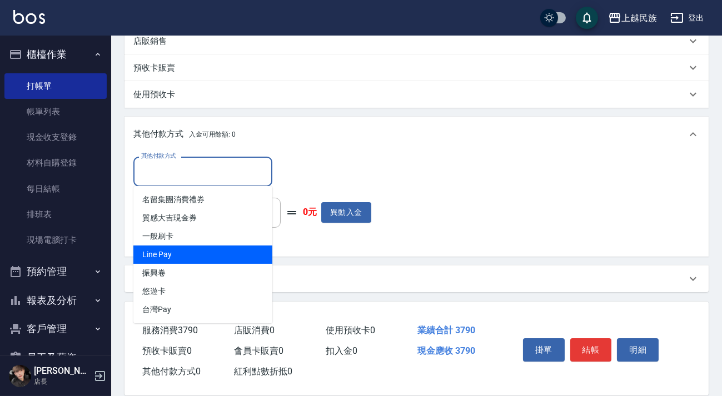
click at [256, 258] on span "Line Pay" at bounding box center [202, 255] width 139 height 18
type input "Line Pay"
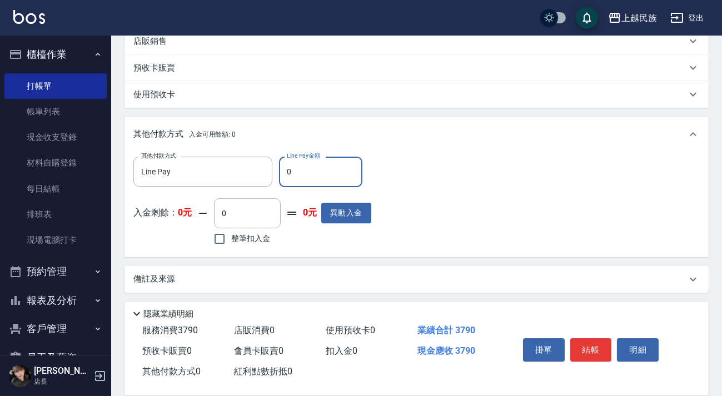
click at [312, 181] on input "0" at bounding box center [320, 172] width 83 height 30
type input "3790"
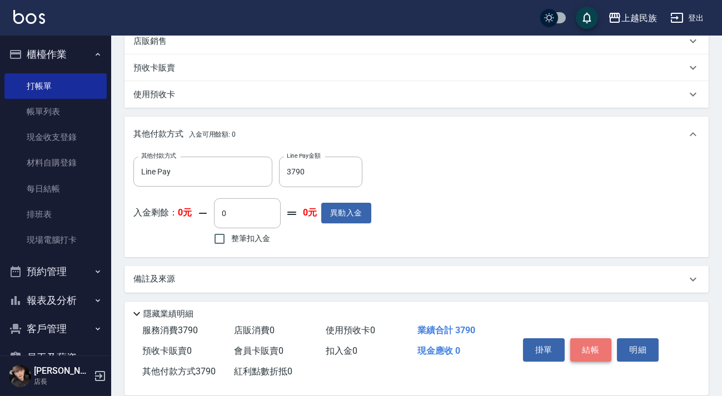
click at [590, 352] on button "結帳" at bounding box center [591, 349] width 42 height 23
type input "[DATE] 20:47"
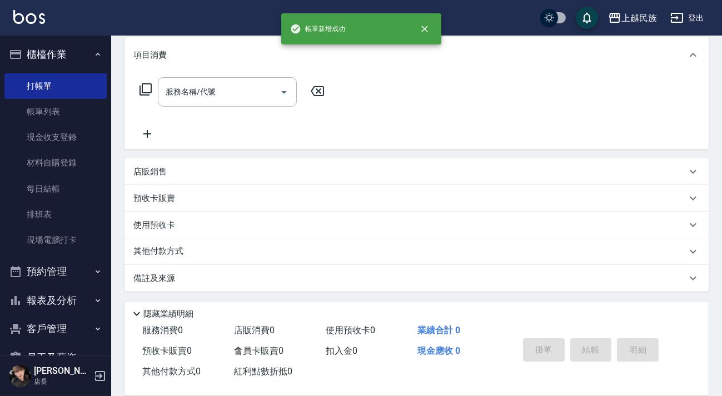
scroll to position [0, 0]
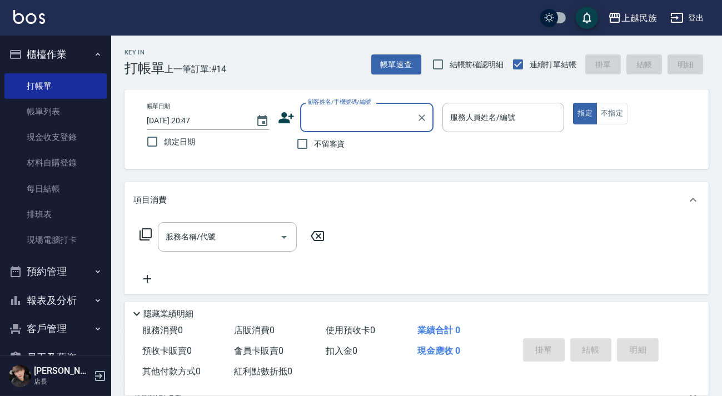
click at [331, 129] on div "顧客姓名/手機號碼/編號" at bounding box center [366, 117] width 133 height 29
click at [367, 150] on li "[PERSON_NAME]/0975327305/A050421" at bounding box center [366, 146] width 133 height 18
type input "[PERSON_NAME]/0975327305/A050421"
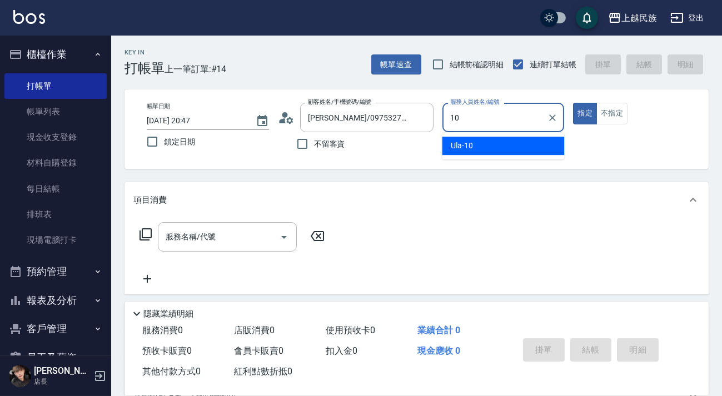
type input "Ula-10"
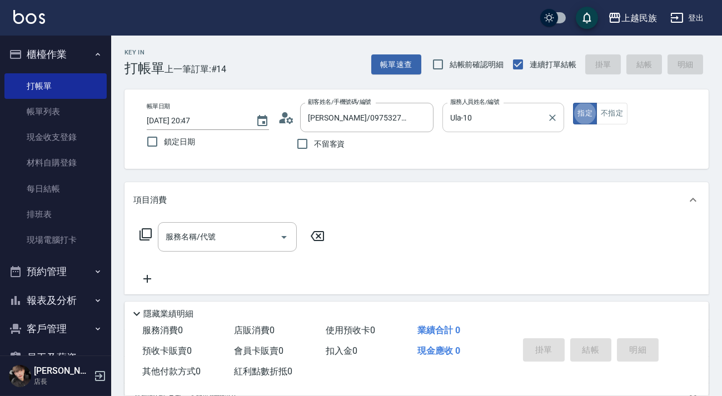
type button "true"
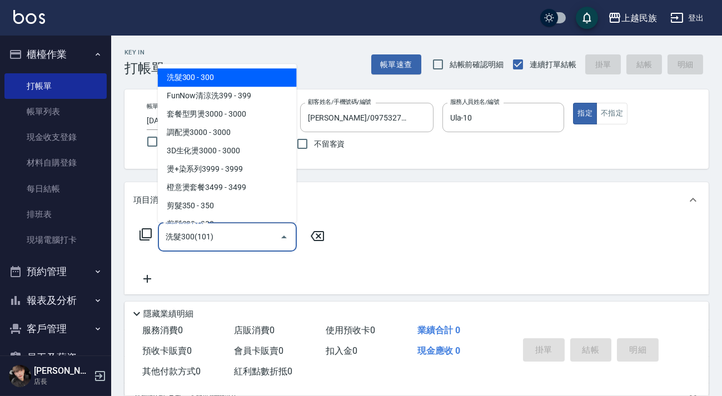
type input "洗髮300(101)"
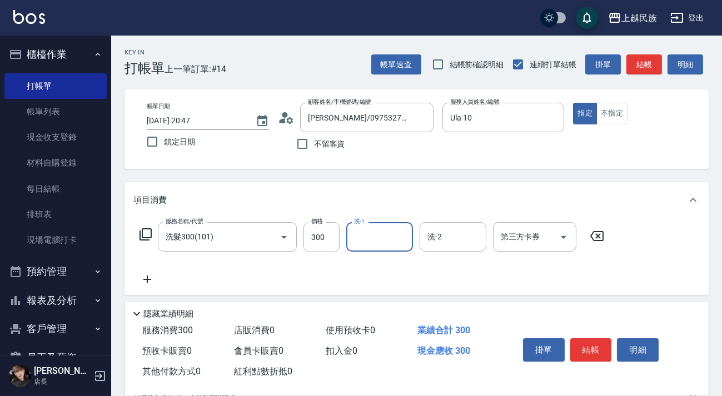
type input "3"
type input "Ula-10"
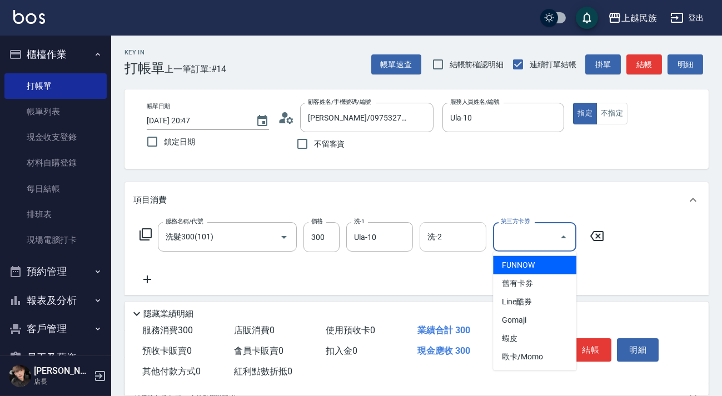
click at [465, 243] on input "洗-2" at bounding box center [453, 236] width 57 height 19
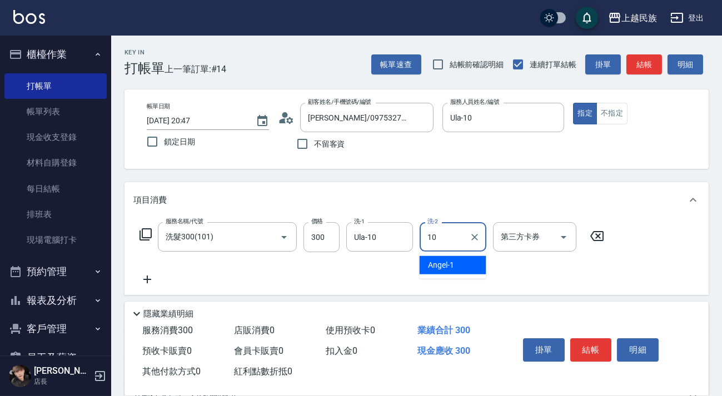
type input "Ula-10"
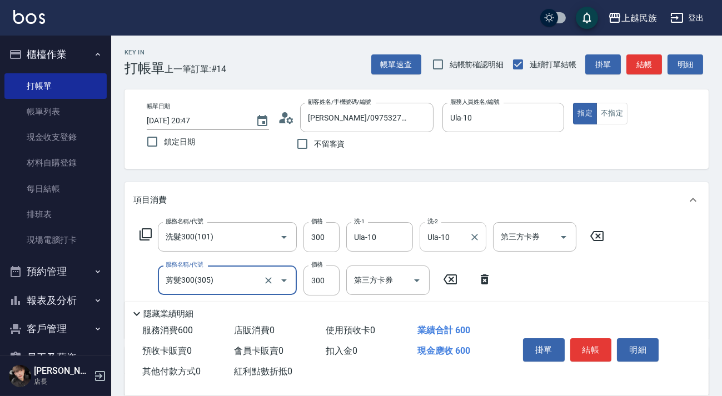
type input "剪髮300(305)"
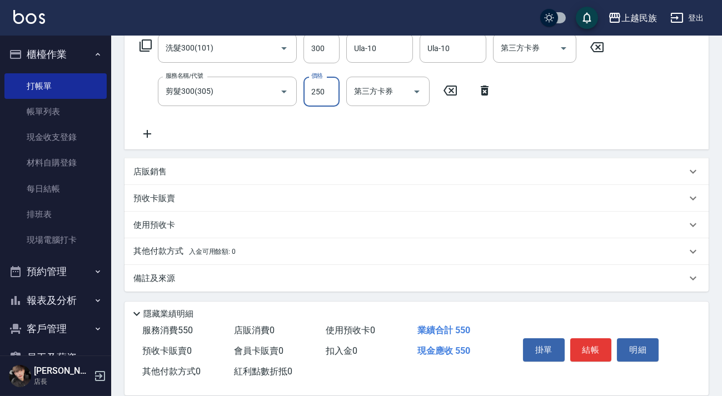
type input "250"
click at [277, 249] on div "其他付款方式 入金可用餘額: 0" at bounding box center [409, 252] width 553 height 12
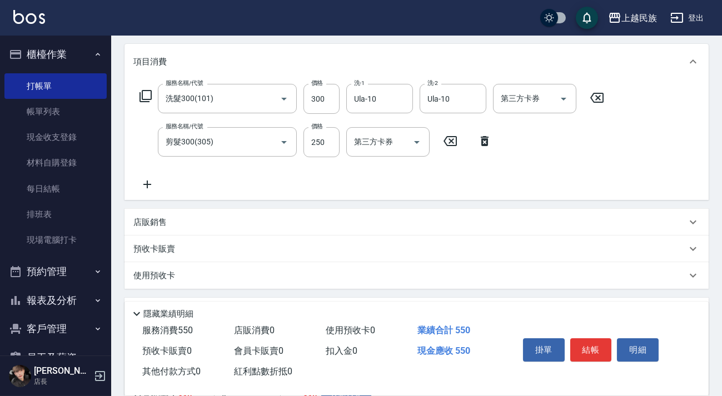
scroll to position [239, 0]
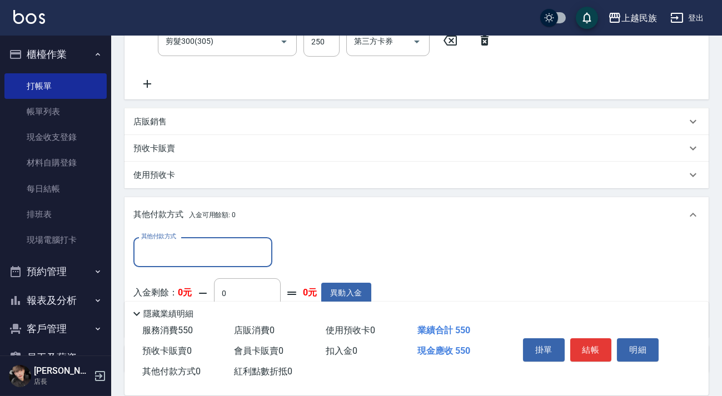
click at [198, 260] on input "其他付款方式" at bounding box center [202, 251] width 129 height 19
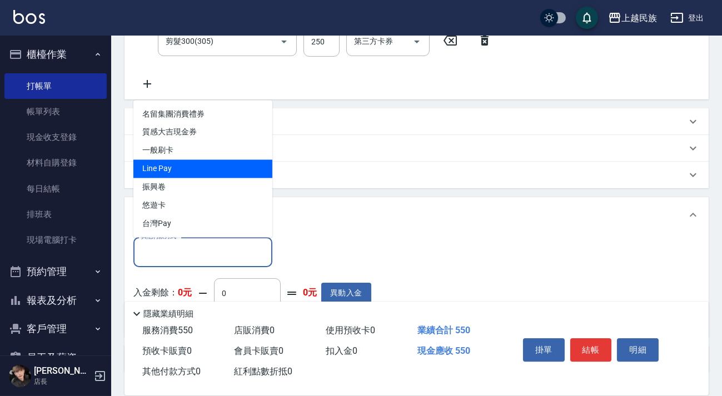
click at [222, 171] on span "Line Pay" at bounding box center [202, 169] width 139 height 18
type input "Line Pay"
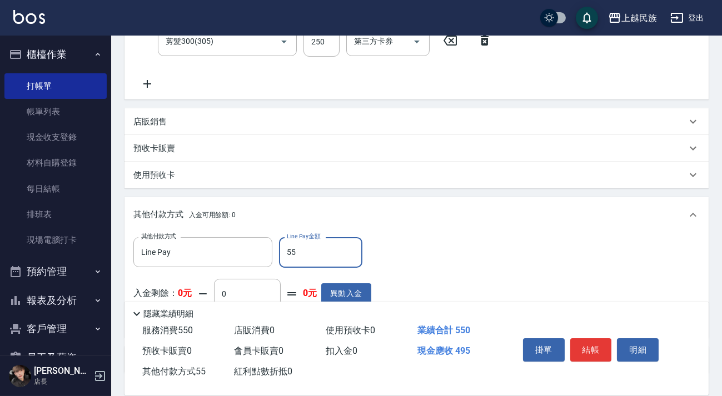
type input "550"
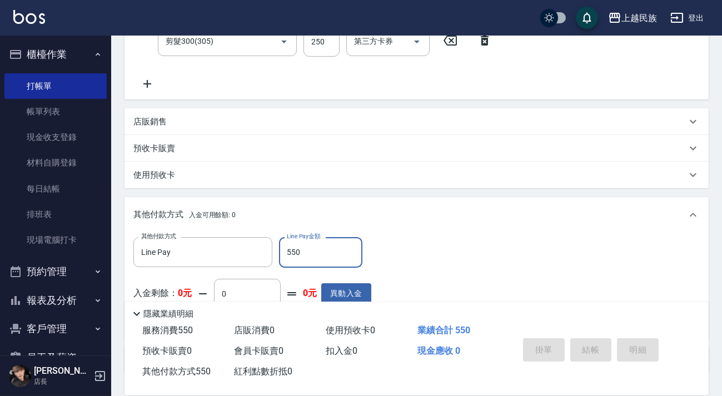
type input "[DATE] 20:48"
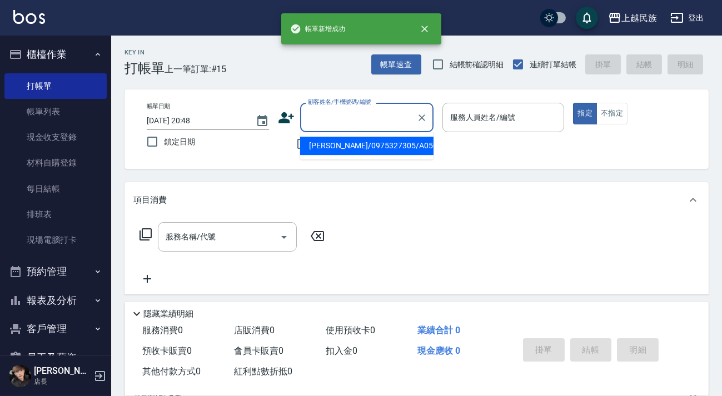
click at [402, 123] on input "顧客姓名/手機號碼/編號" at bounding box center [358, 117] width 107 height 19
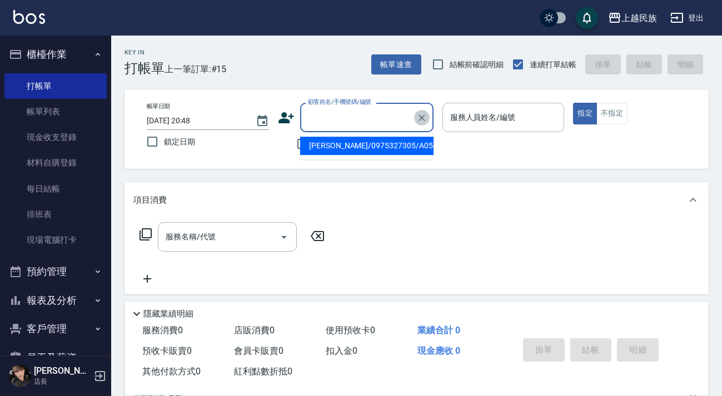
click at [421, 117] on icon "Clear" at bounding box center [421, 117] width 7 height 7
click at [423, 116] on icon "Clear" at bounding box center [421, 117] width 11 height 11
click at [392, 116] on input "顧客姓名/手機號碼/編號" at bounding box center [358, 117] width 107 height 19
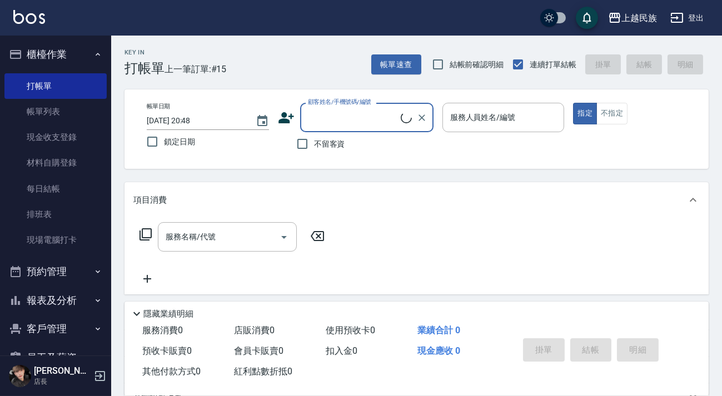
click at [382, 116] on input "顧客姓名/手機號碼/編號" at bounding box center [353, 117] width 96 height 19
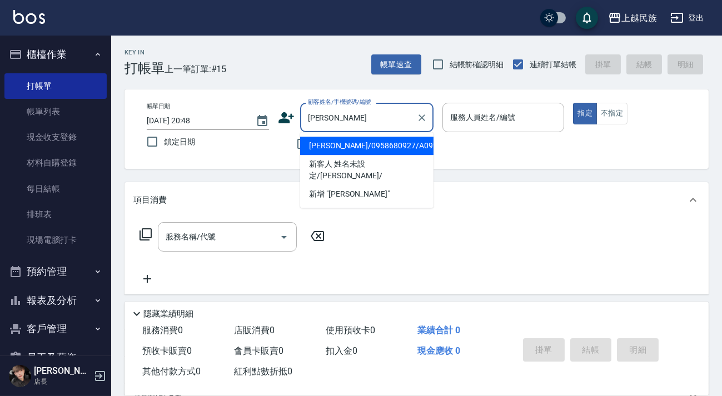
type input "[PERSON_NAME]/0958680927/A092712"
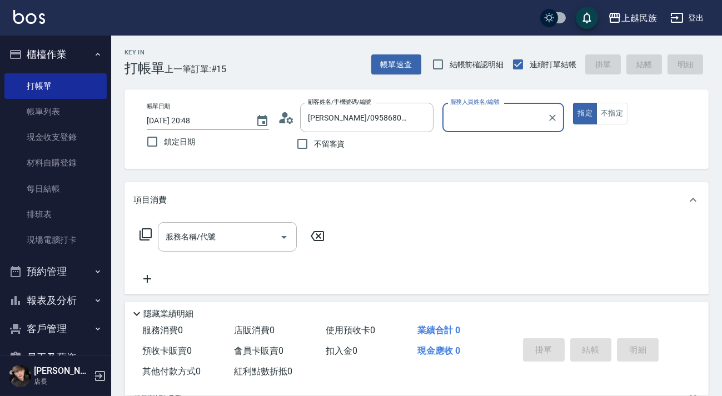
type input "[PERSON_NAME]-2"
click at [573, 103] on button "指定" at bounding box center [585, 114] width 24 height 22
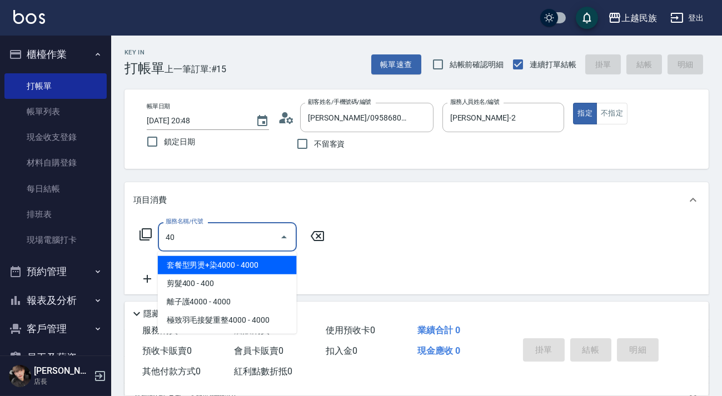
type input "套餐型男燙+染4000(207)"
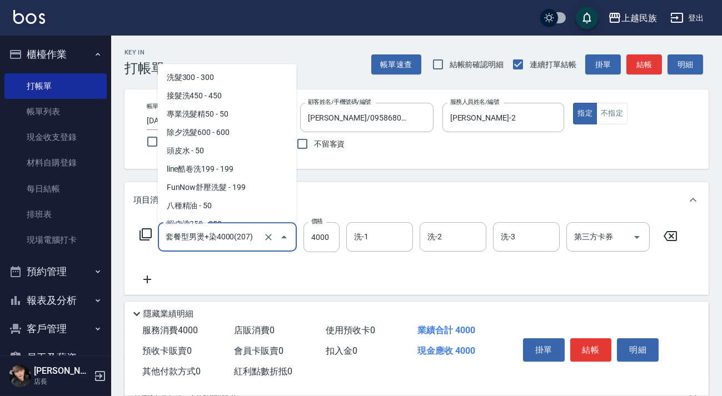
scroll to position [212, 0]
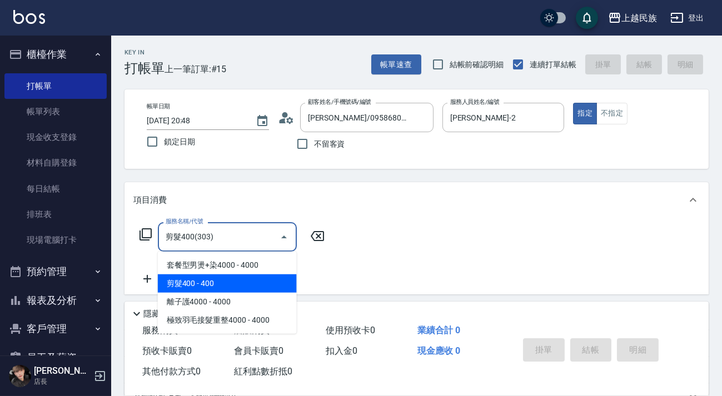
type input "剪髮400(303)"
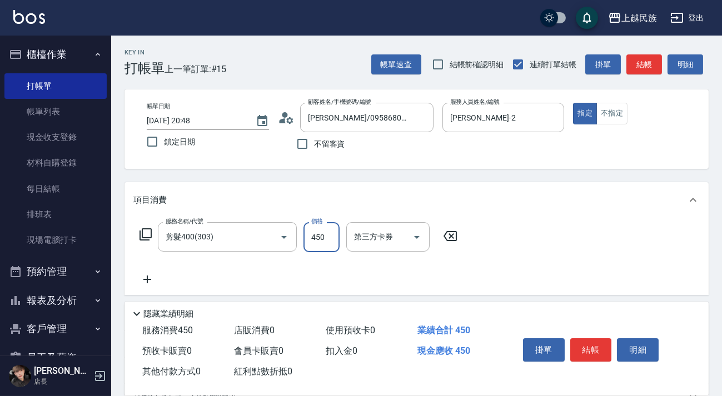
type input "450"
click at [593, 342] on button "結帳" at bounding box center [591, 349] width 42 height 23
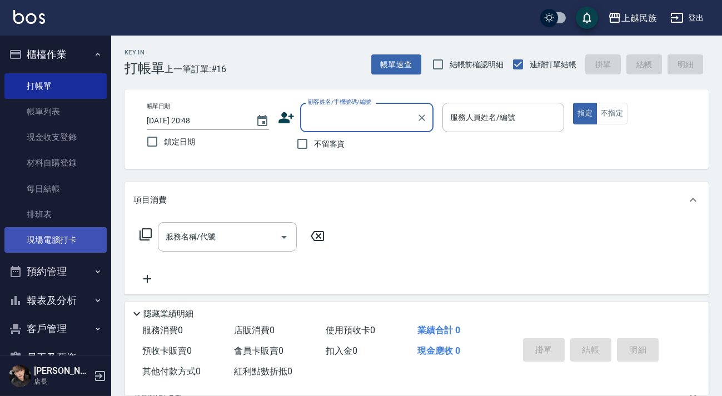
scroll to position [58, 0]
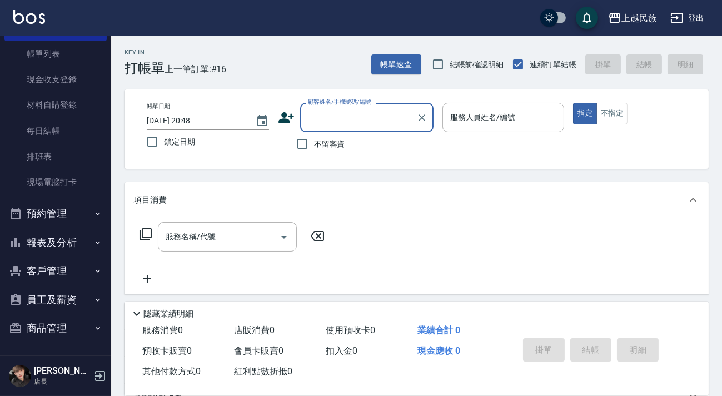
click at [47, 242] on button "報表及分析" at bounding box center [55, 242] width 102 height 29
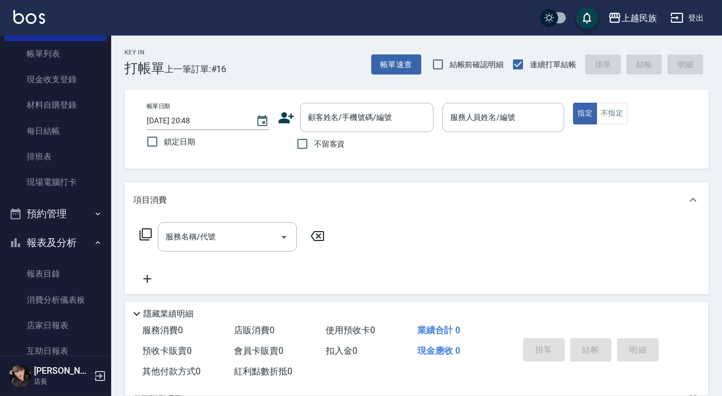
scroll to position [311, 0]
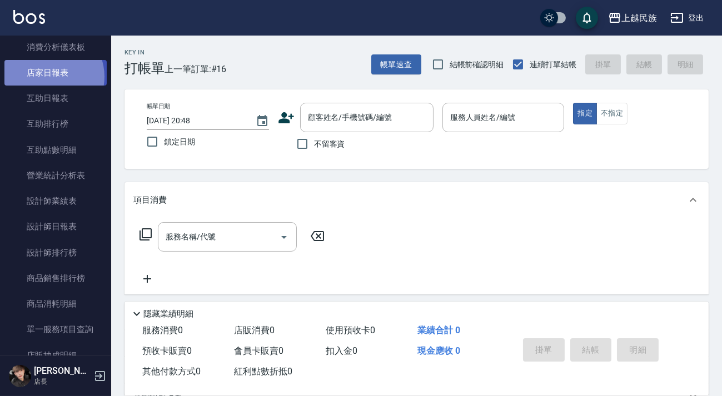
click at [48, 77] on link "店家日報表" at bounding box center [55, 73] width 102 height 26
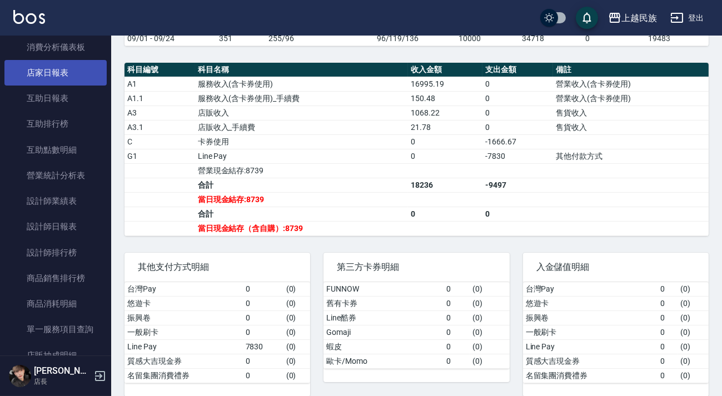
scroll to position [7, 0]
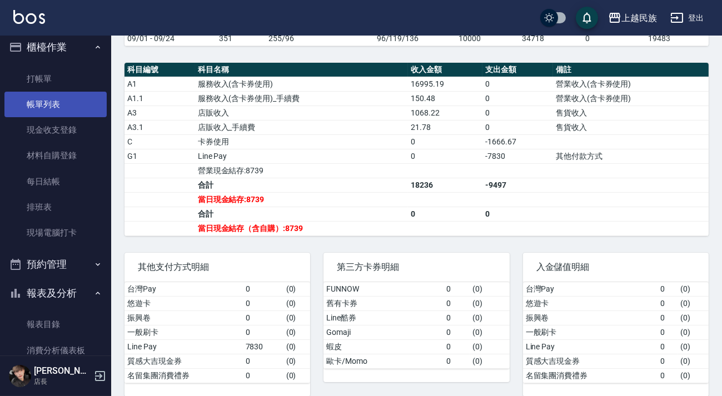
click at [83, 111] on link "帳單列表" at bounding box center [55, 105] width 102 height 26
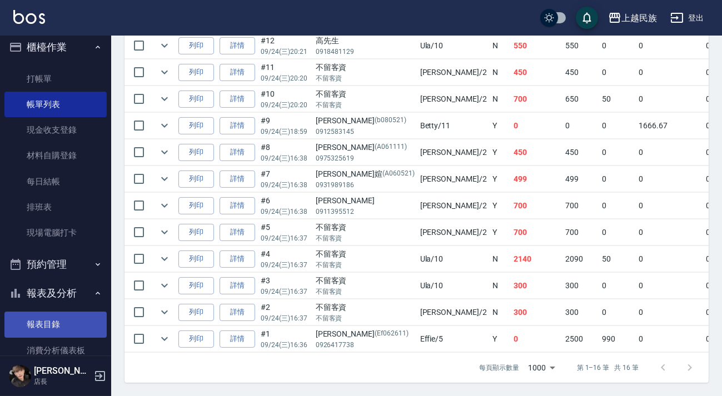
scroll to position [210, 0]
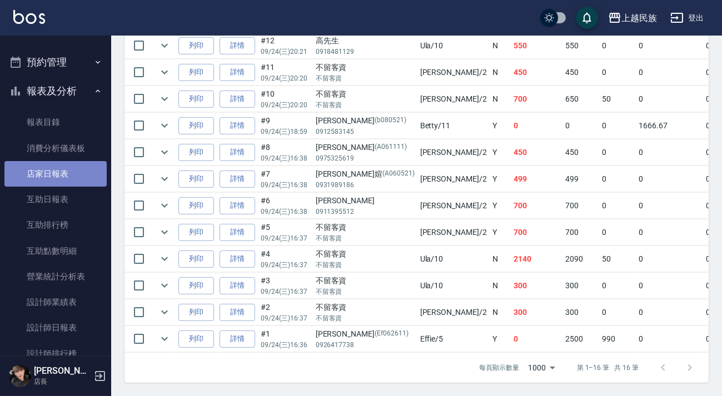
click at [66, 168] on link "店家日報表" at bounding box center [55, 174] width 102 height 26
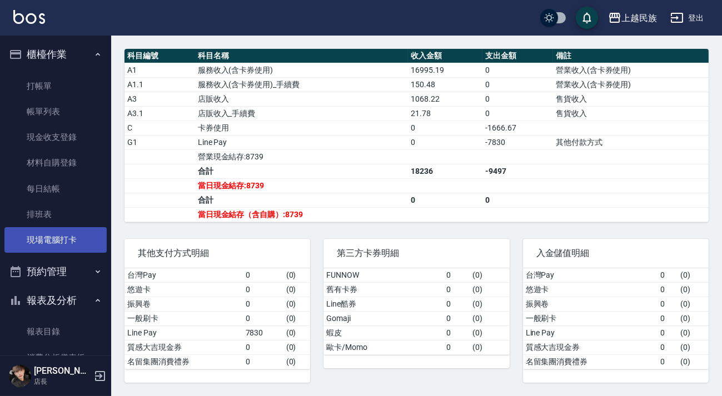
click at [56, 232] on link "現場電腦打卡" at bounding box center [55, 240] width 102 height 26
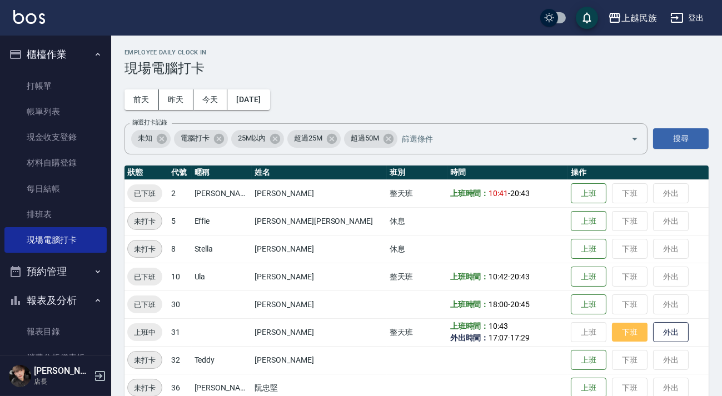
click at [612, 333] on button "下班" at bounding box center [630, 332] width 36 height 19
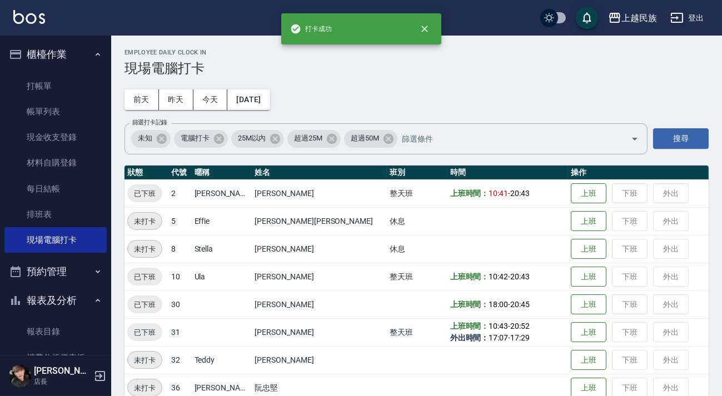
click at [456, 296] on td "上班時間： 18:00 - 20:45" at bounding box center [507, 305] width 121 height 28
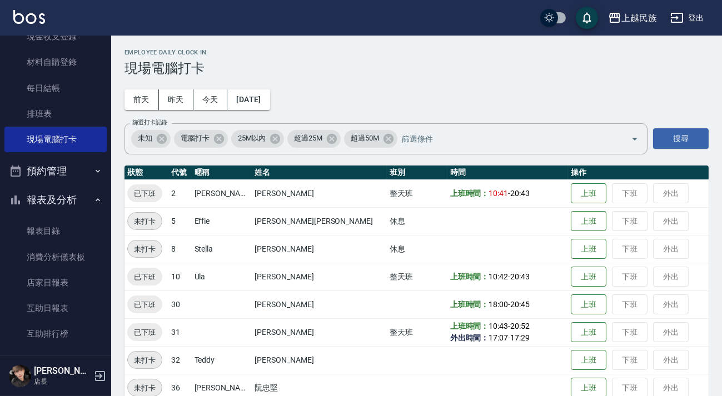
scroll to position [202, 0]
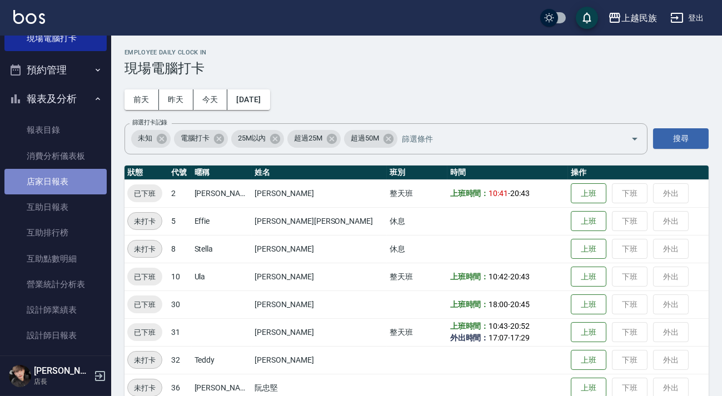
click at [61, 178] on link "店家日報表" at bounding box center [55, 182] width 102 height 26
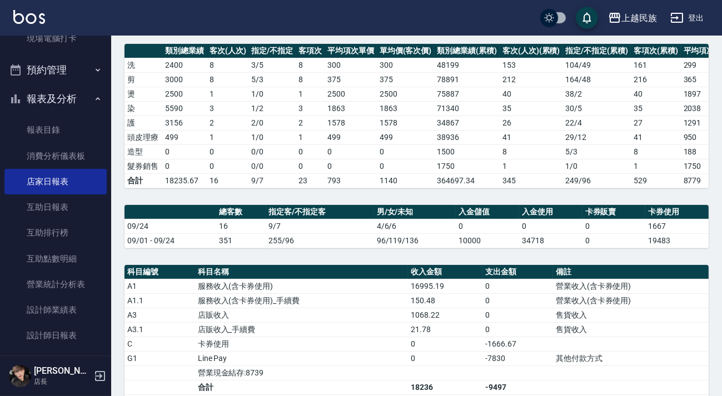
scroll to position [252, 0]
